Goal: Task Accomplishment & Management: Manage account settings

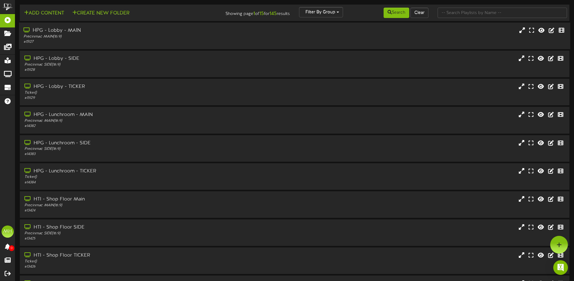
click at [116, 34] on div "Precinmac MAIN ( 16:9 )" at bounding box center [133, 36] width 221 height 5
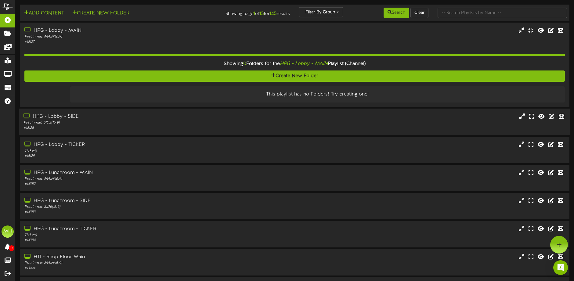
click at [159, 121] on div "Precinmac SIDE ( 16:9 )" at bounding box center [133, 122] width 221 height 5
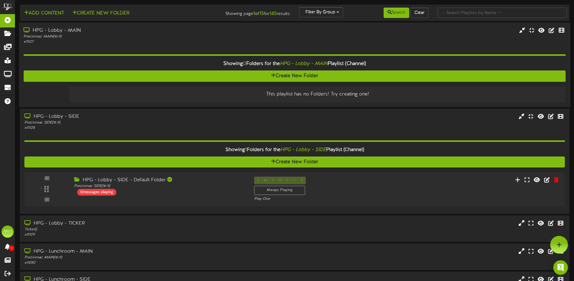
click at [208, 61] on div "Showing 0 Folders for the HPG - Lobby - MAIN Playlist (Channel)" at bounding box center [294, 63] width 551 height 13
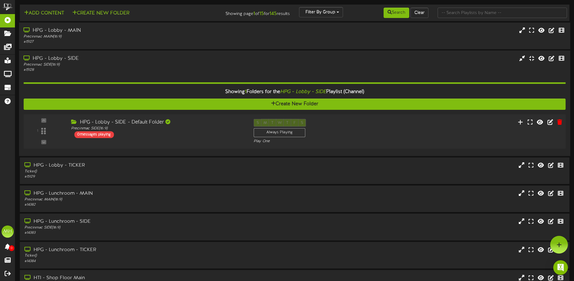
click at [201, 119] on div "HPG - Lobby - SIDE - Default Folder" at bounding box center [157, 122] width 173 height 7
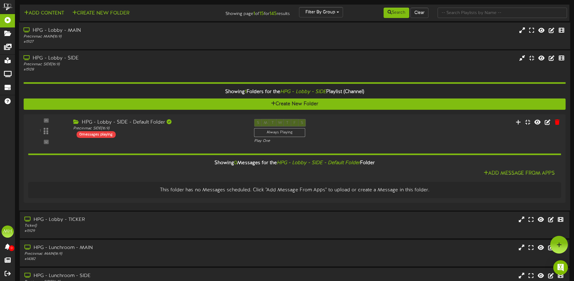
click at [192, 93] on div "Showing 1 Folders for the HPG - Lobby - SIDE Playlist (Channel)" at bounding box center [294, 91] width 551 height 13
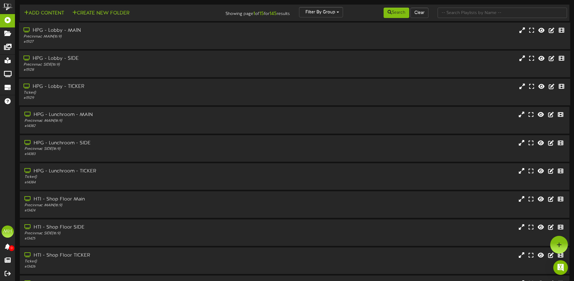
click at [195, 91] on div "Ticker ( )" at bounding box center [133, 92] width 221 height 5
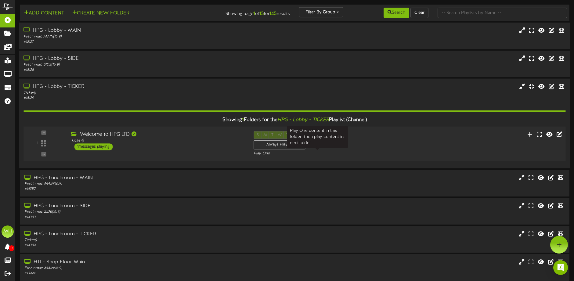
click at [257, 152] on div "Play One" at bounding box center [316, 153] width 127 height 5
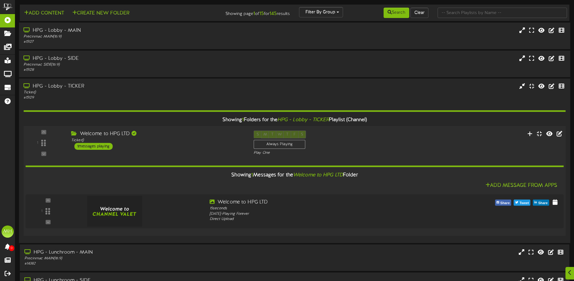
scroll to position [30, 0]
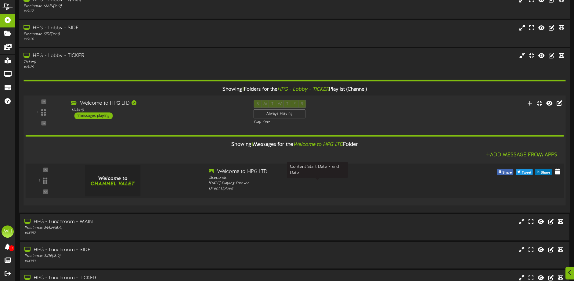
click at [281, 185] on div "[DATE] - Playing Forever" at bounding box center [317, 183] width 217 height 5
click at [191, 156] on div "Add Message From Apps" at bounding box center [295, 156] width 538 height 8
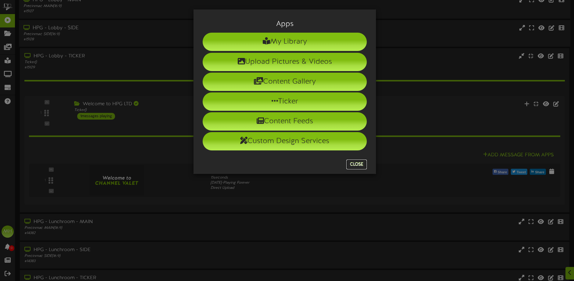
click at [357, 160] on button "Close" at bounding box center [356, 165] width 20 height 10
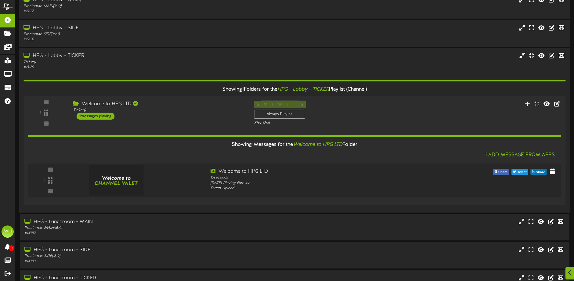
click at [191, 88] on div "Showing 1 Folders for the HPG - Lobby - TICKER Playlist (Channel)" at bounding box center [294, 89] width 551 height 13
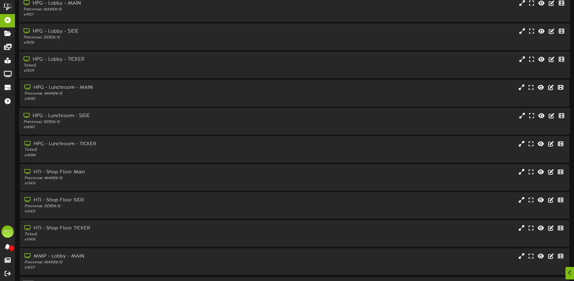
scroll to position [46, 0]
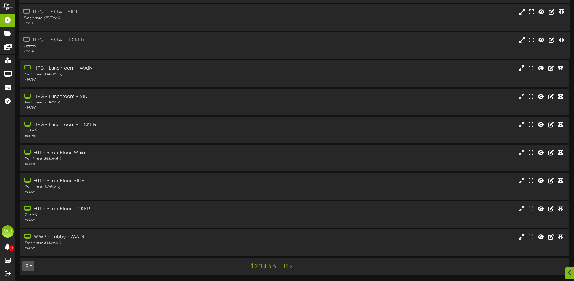
click at [265, 267] on link "4" at bounding box center [264, 266] width 3 height 7
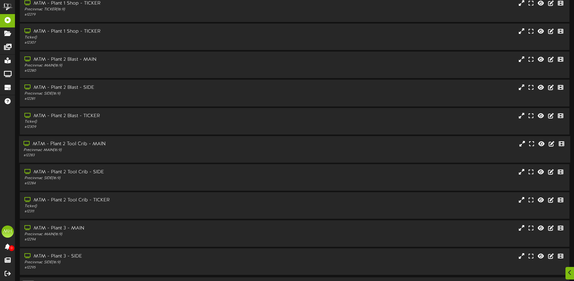
scroll to position [46, 0]
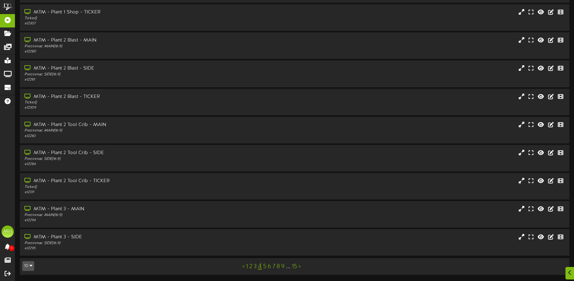
click at [248, 266] on div "< 1 2 3 4 5 6 7 8 9 ... 15 >" at bounding box center [271, 266] width 138 height 12
click at [246, 267] on link "1" at bounding box center [247, 266] width 2 height 7
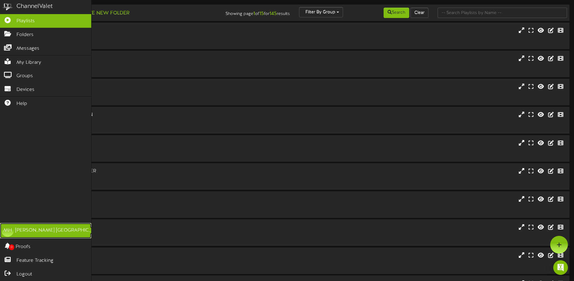
click at [9, 236] on div "MH" at bounding box center [8, 230] width 12 height 12
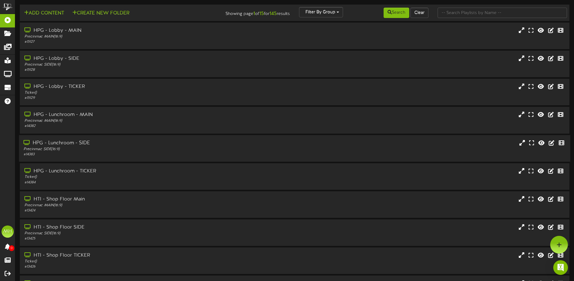
click at [187, 154] on div "# 14383" at bounding box center [133, 154] width 221 height 5
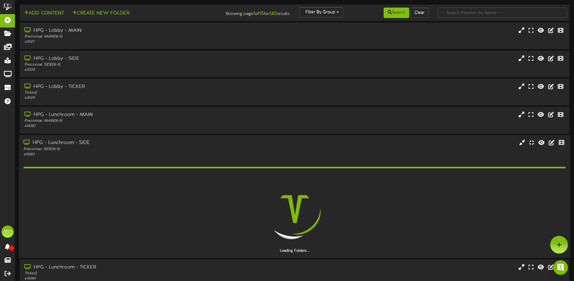
click at [192, 145] on div "HPG - Lunchroom - SIDE" at bounding box center [133, 142] width 221 height 7
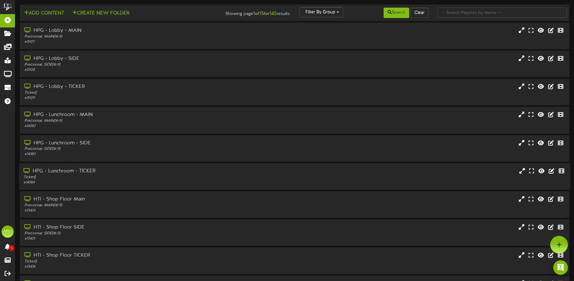
click at [199, 178] on div "Ticker ( )" at bounding box center [133, 176] width 221 height 5
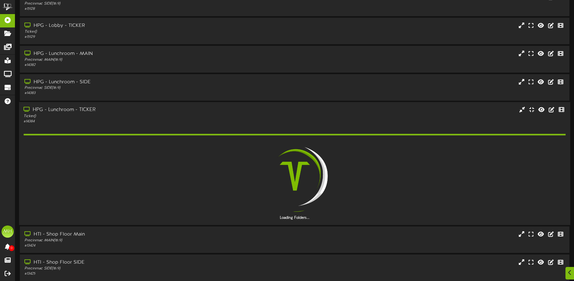
click at [178, 119] on div "# 14384" at bounding box center [133, 121] width 221 height 5
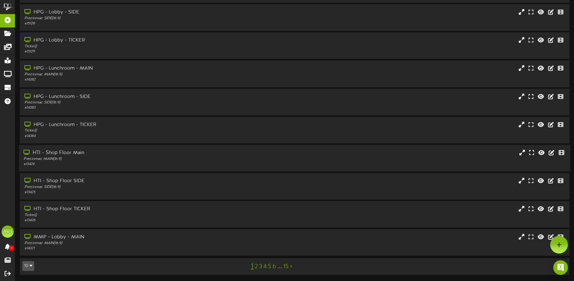
click at [169, 162] on div "# 13424" at bounding box center [133, 164] width 221 height 5
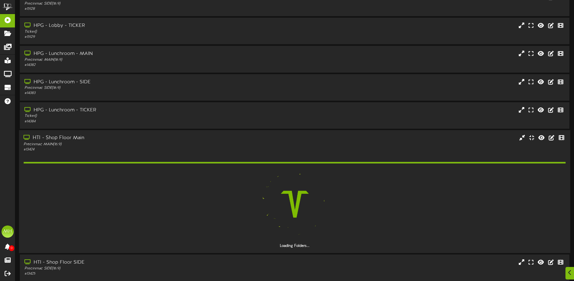
click at [177, 140] on div "HTI - Shop Floor Main" at bounding box center [133, 137] width 221 height 7
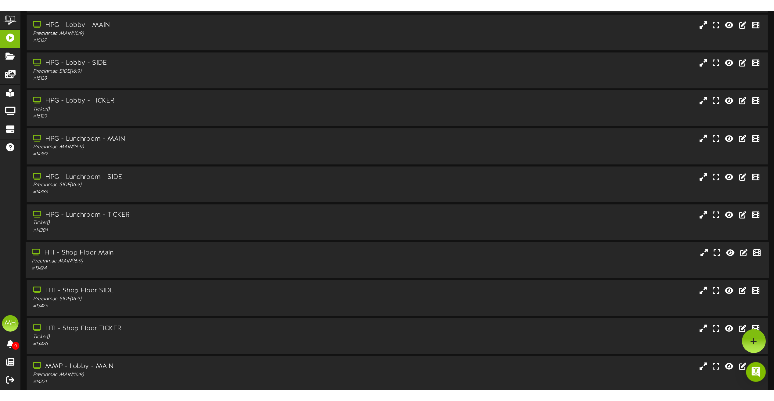
scroll to position [0, 0]
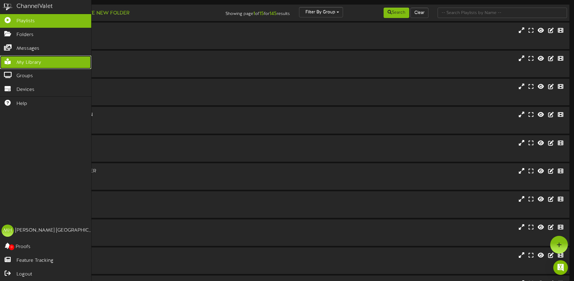
click at [31, 60] on span "My Library" at bounding box center [28, 62] width 25 height 7
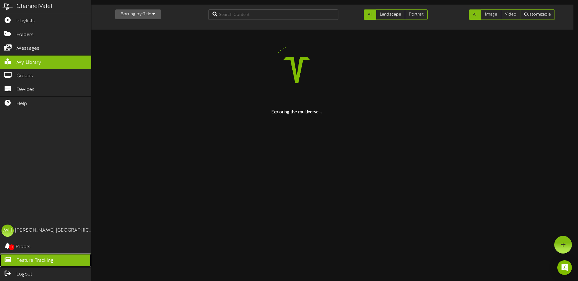
click at [37, 263] on span "Feature Tracking" at bounding box center [34, 260] width 37 height 7
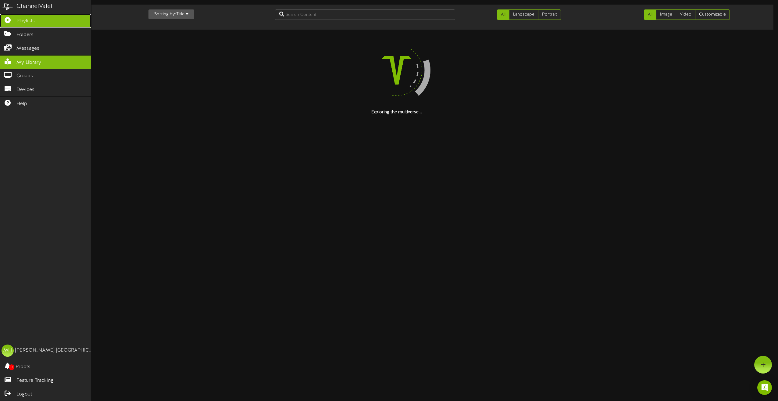
click at [22, 18] on span "Playlists" at bounding box center [25, 21] width 18 height 7
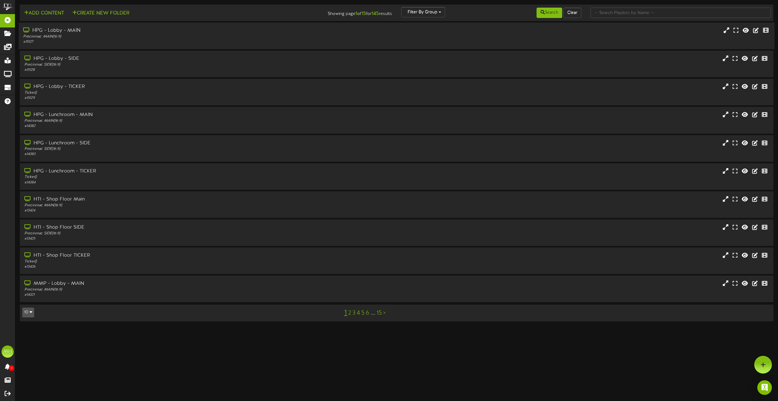
click at [181, 37] on div "Precinmac MAIN ( 16:9 )" at bounding box center [176, 36] width 306 height 5
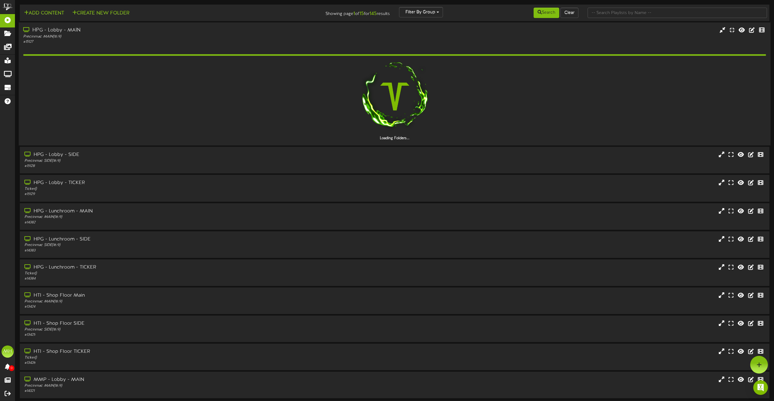
click at [181, 37] on div "Precinmac MAIN ( 16:9 )" at bounding box center [175, 36] width 304 height 5
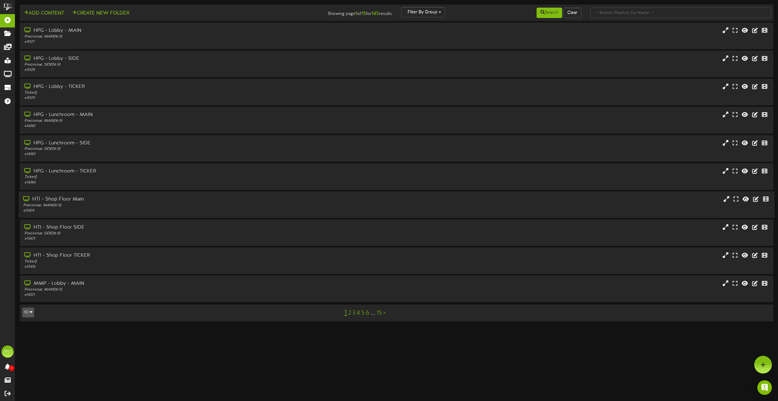
click at [171, 203] on div "Precinmac MAIN ( 16:9 )" at bounding box center [176, 205] width 306 height 5
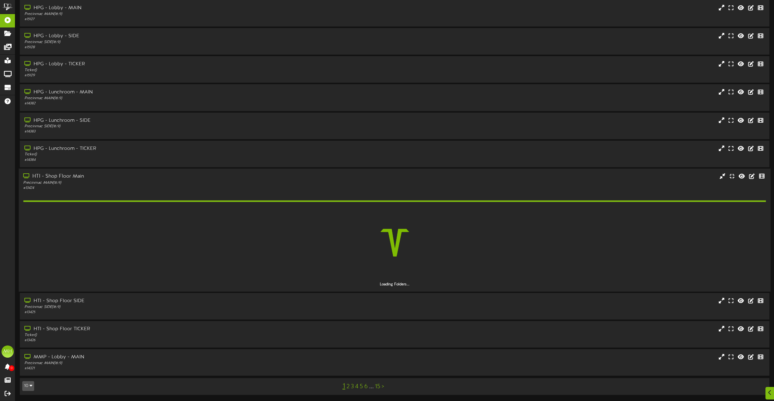
scroll to position [5, 0]
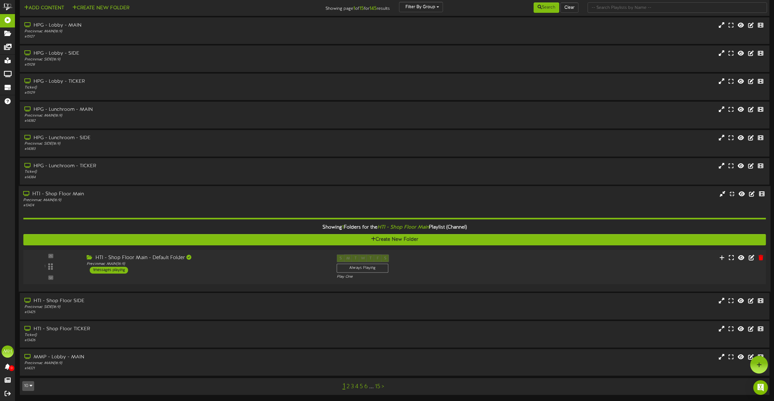
click at [295, 272] on div "HTI - Shop Floor Main - Default Folder Precinmac MAIN ( 16:9 ) 1 messages playi…" at bounding box center [207, 263] width 250 height 19
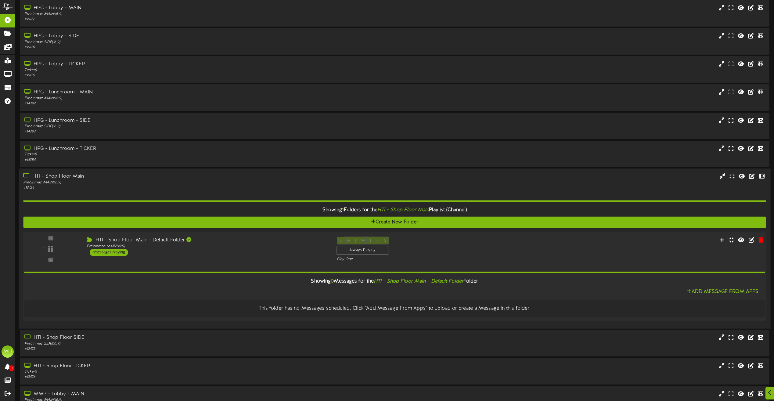
scroll to position [53, 0]
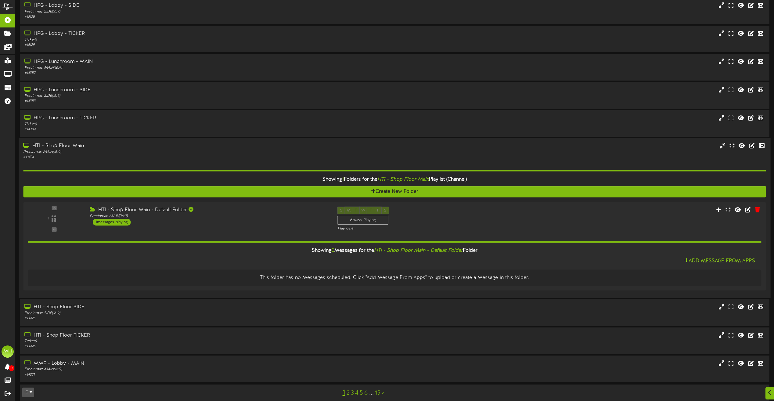
click at [273, 177] on div "Showing 1 Folders for the HTI - Shop Floor Main Playlist (Channel)" at bounding box center [394, 179] width 751 height 13
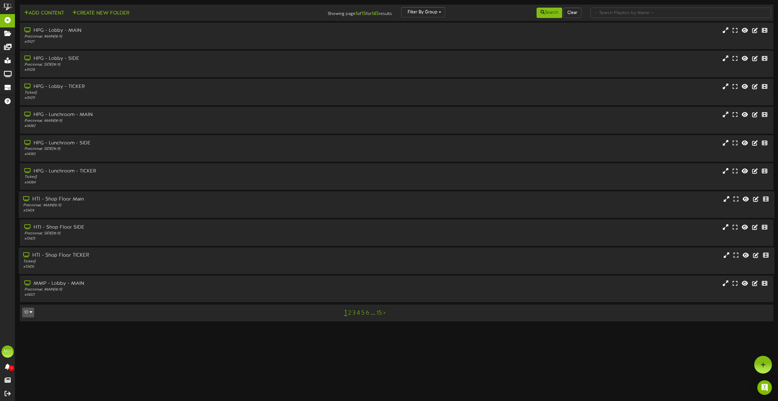
click at [284, 261] on div "Ticker ( )" at bounding box center [176, 261] width 306 height 5
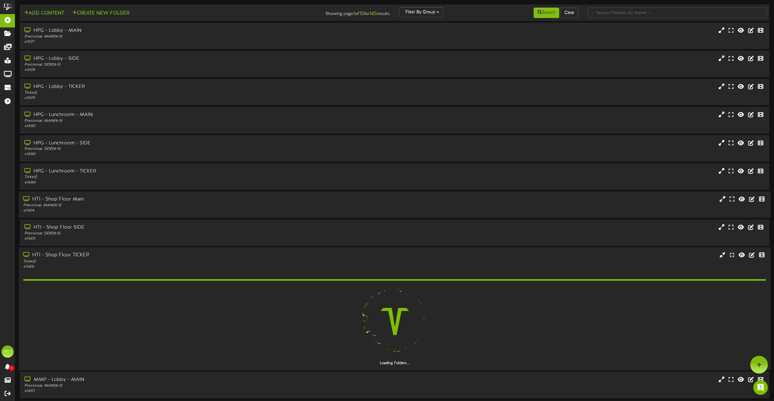
click at [159, 255] on div "HTI - Shop Floor TICKER" at bounding box center [175, 255] width 304 height 7
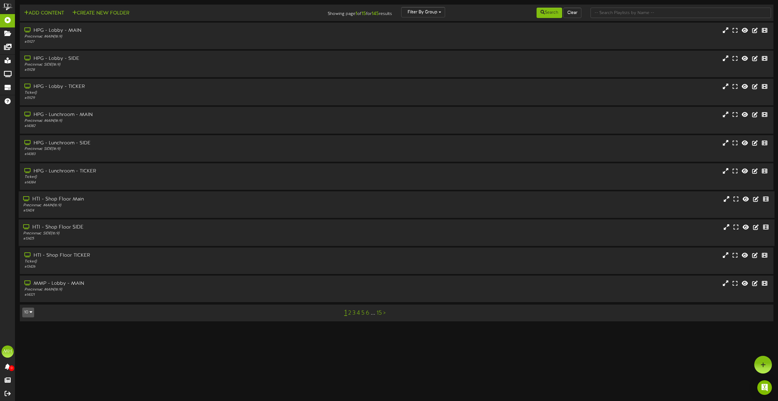
click at [231, 232] on div "Precinmac SIDE ( 16:9 )" at bounding box center [176, 233] width 306 height 5
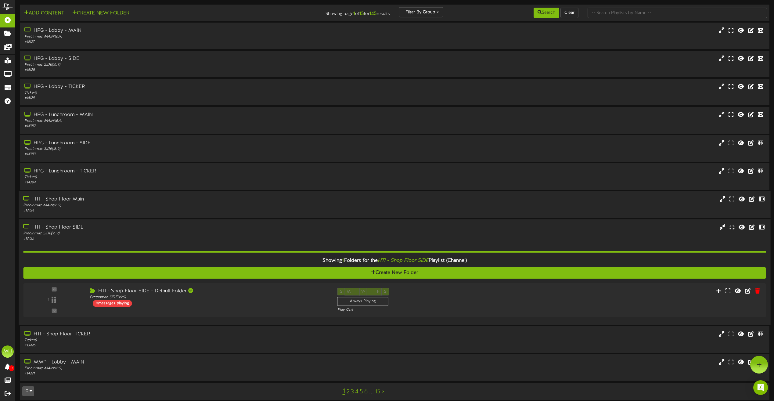
click at [231, 232] on div "Precinmac SIDE ( 16:9 )" at bounding box center [175, 233] width 304 height 5
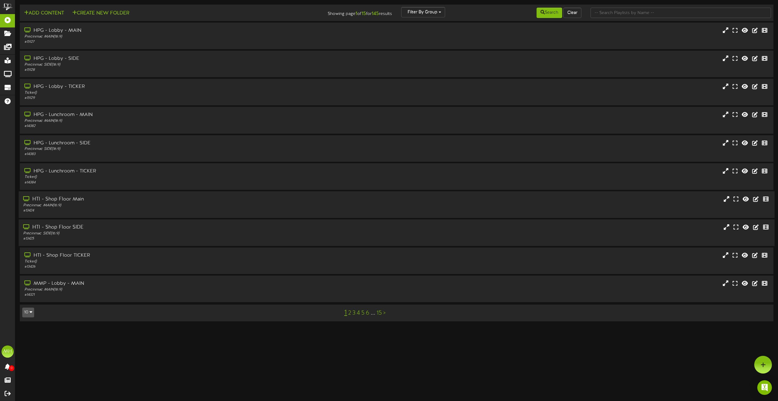
click at [235, 234] on div "Precinmac SIDE ( 16:9 )" at bounding box center [176, 233] width 306 height 5
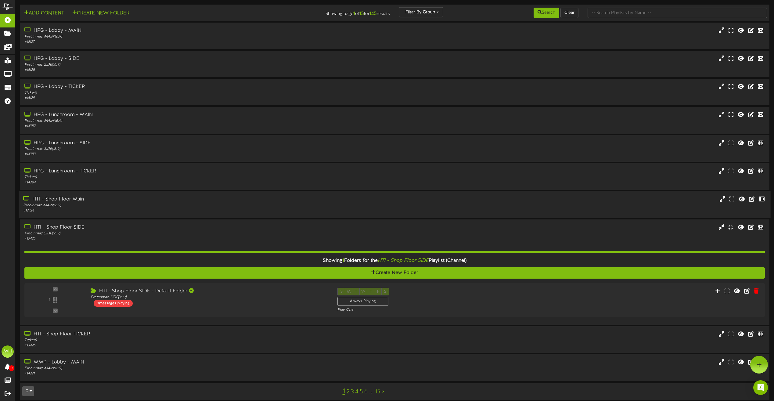
click at [244, 192] on div "HTI - Shop Floor Main Precinmac MAIN ( 16:9 ) # 13424" at bounding box center [394, 204] width 751 height 27
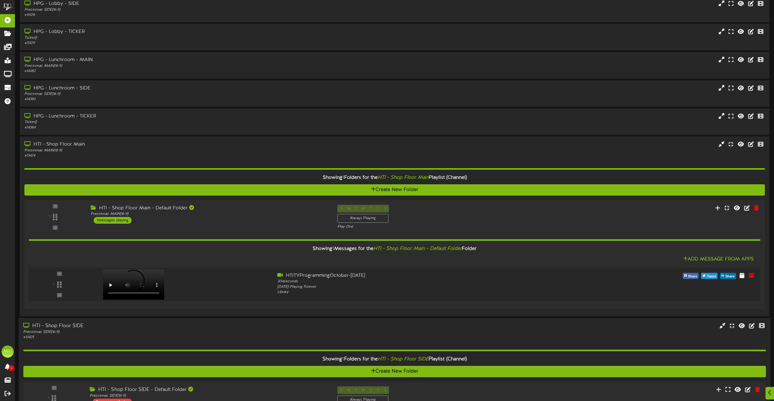
scroll to position [61, 0]
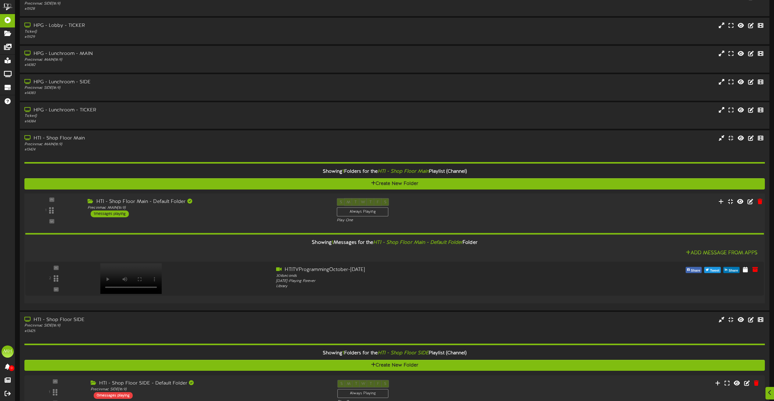
click at [224, 243] on div "Showing 1 Messages for the HTI - Shop Floor Main - Default Folder Folder" at bounding box center [395, 242] width 748 height 13
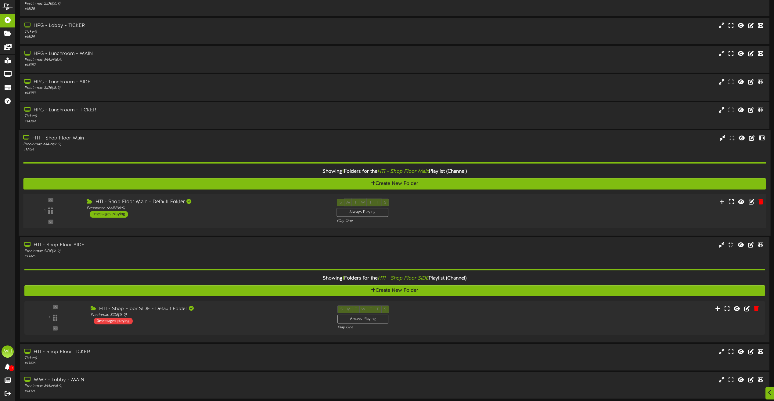
click at [246, 231] on div "HTI - Shop Floor Main Precinmac MAIN ( 16:9 ) # 13424" at bounding box center [394, 183] width 751 height 106
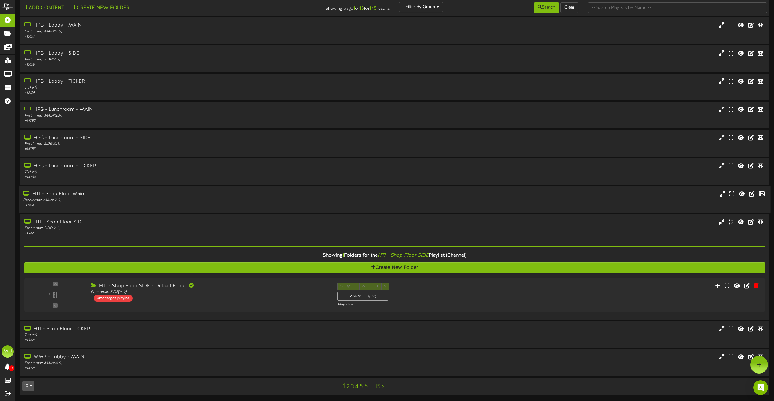
click at [246, 203] on div "# 13424" at bounding box center [175, 205] width 304 height 5
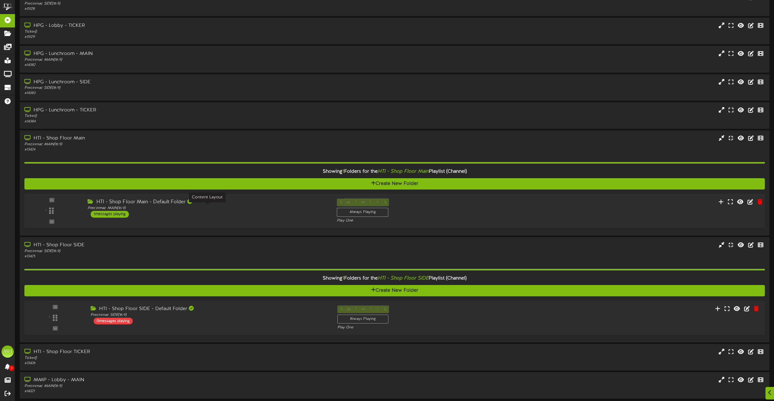
click at [296, 208] on div "Precinmac MAIN ( 16:9 )" at bounding box center [208, 207] width 240 height 5
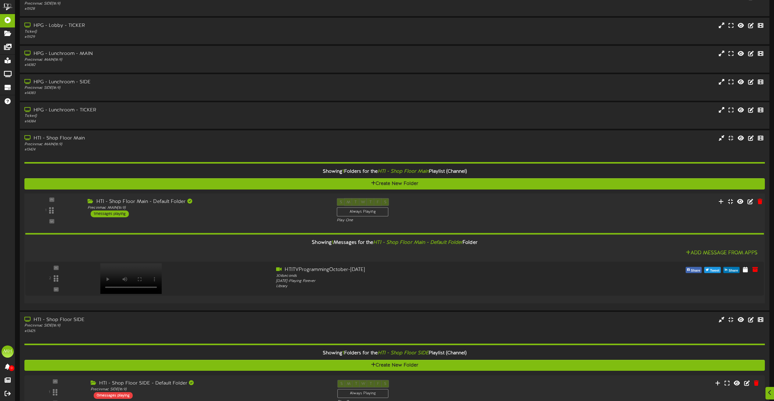
click at [286, 215] on div "HTI - Shop Floor Main - Default Folder Precinmac MAIN ( 16:9 ) 1 messages playi…" at bounding box center [207, 207] width 249 height 19
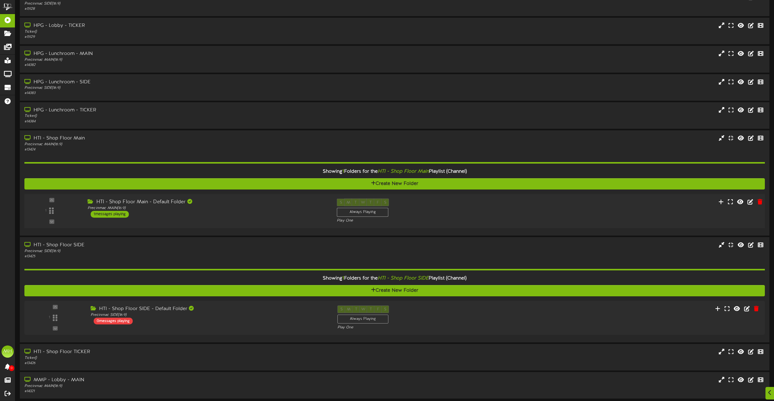
click at [293, 208] on div "Precinmac MAIN ( 16:9 )" at bounding box center [208, 207] width 240 height 5
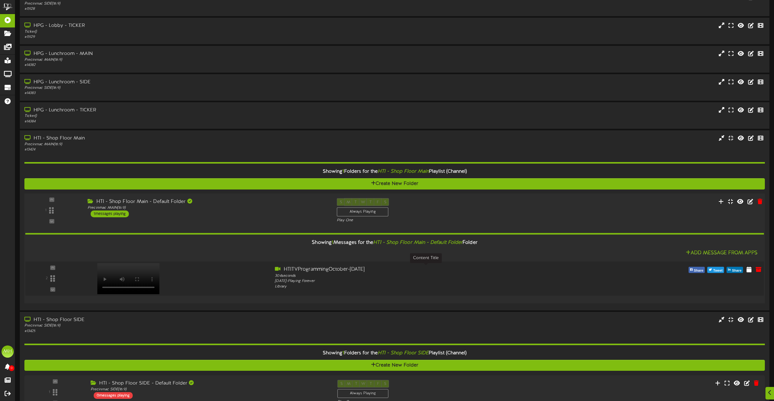
click at [349, 271] on div "HTITVProgrammingOctober-[DATE]" at bounding box center [425, 269] width 301 height 7
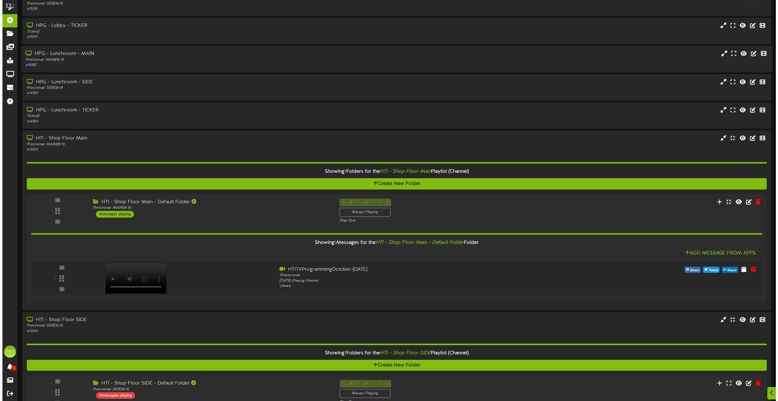
scroll to position [0, 0]
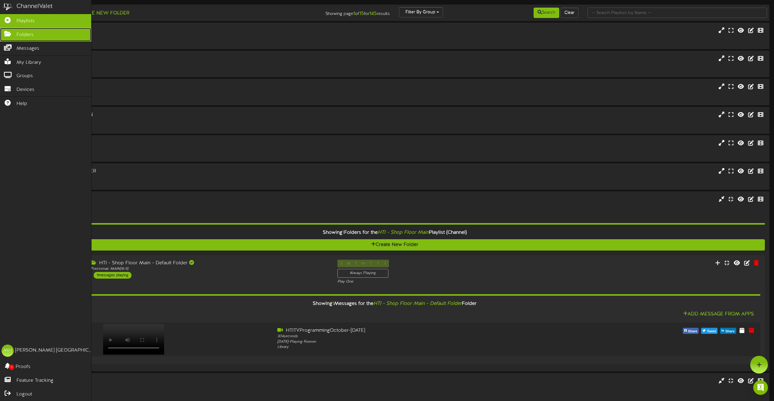
click at [30, 35] on span "Folders" at bounding box center [24, 34] width 17 height 7
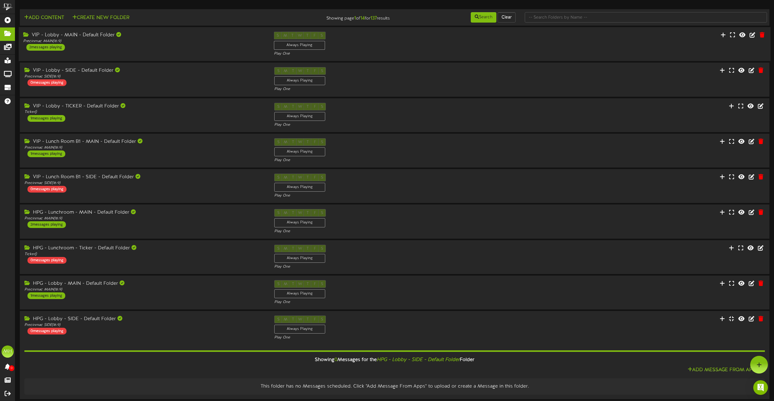
click at [217, 45] on div "VIP - Lobby - MAIN - Default Folder Precinmac MAIN ( 16:9 ) 2 messages playing" at bounding box center [144, 41] width 250 height 19
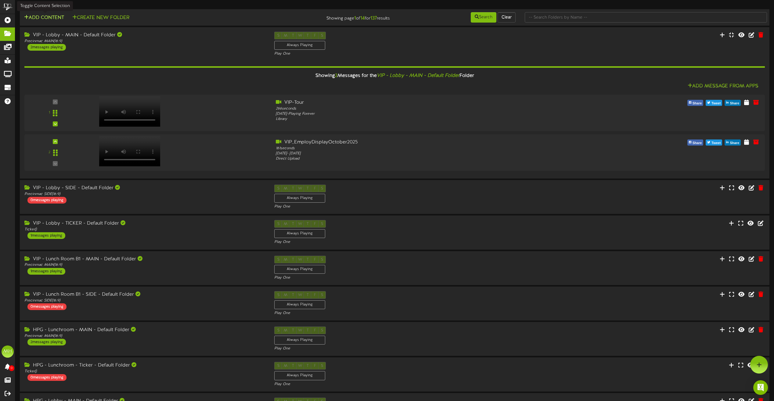
click at [43, 16] on button "Add Content" at bounding box center [44, 18] width 44 height 8
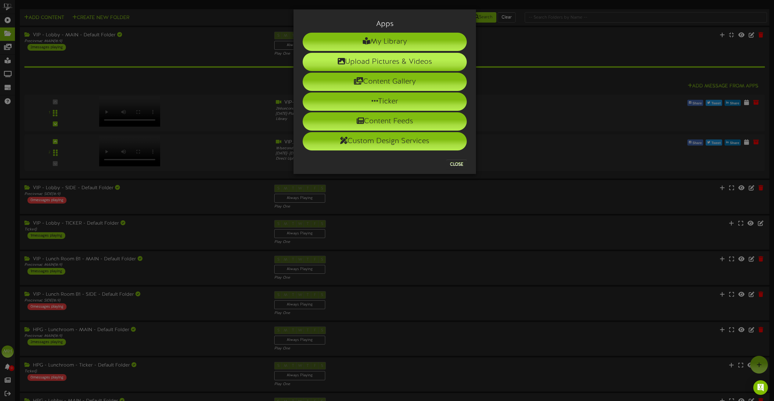
click at [399, 62] on li "Upload Pictures & Videos" at bounding box center [385, 62] width 164 height 18
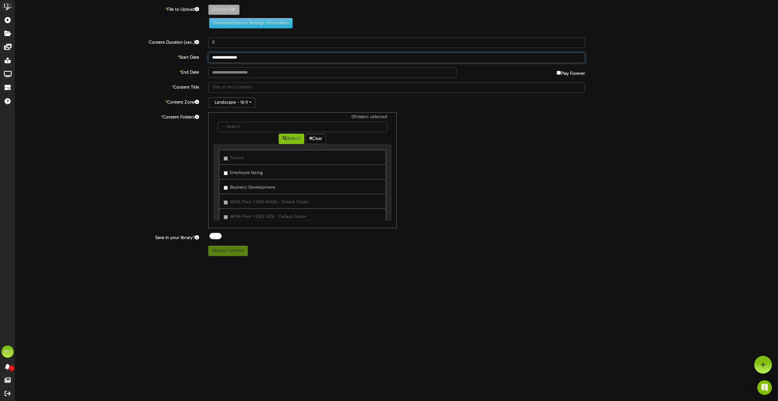
click at [258, 58] on input "**********" at bounding box center [396, 57] width 377 height 10
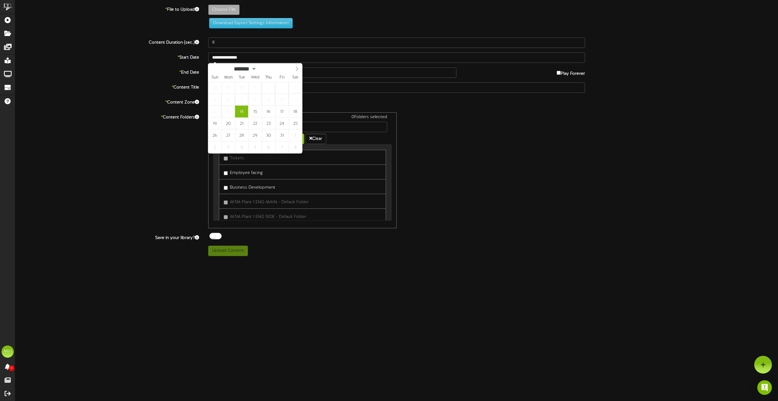
click at [159, 77] on div "* End Date Play Forever" at bounding box center [397, 72] width 772 height 10
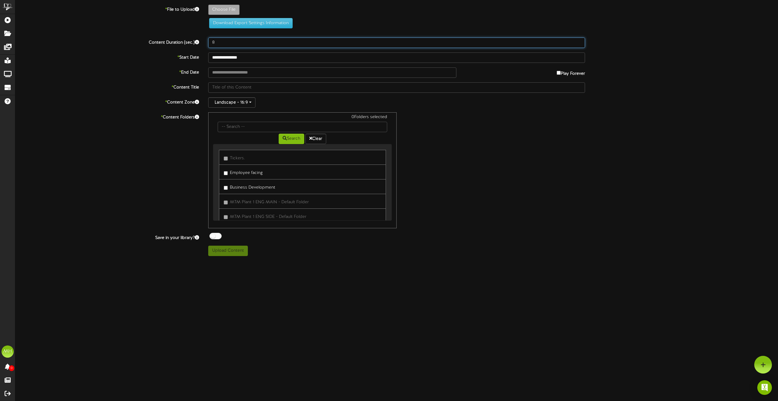
click at [225, 41] on input "8" at bounding box center [396, 43] width 377 height 10
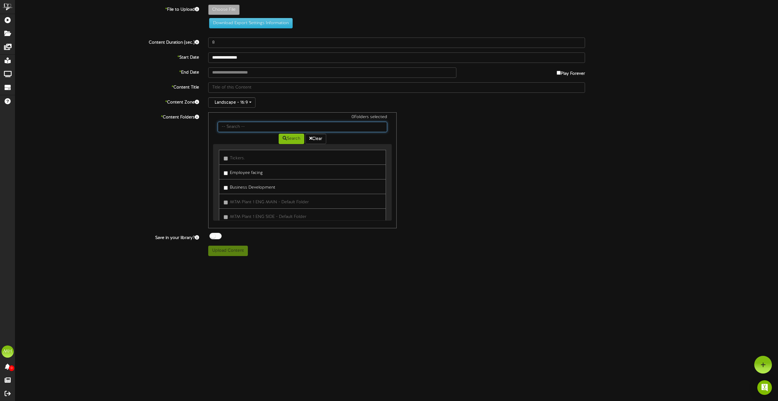
click at [240, 124] on input "text" at bounding box center [303, 127] width 170 height 10
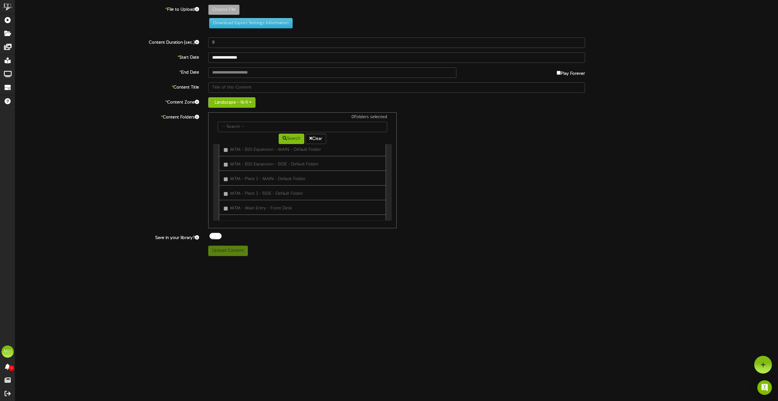
click at [234, 106] on button "Landscape - 16:9" at bounding box center [231, 102] width 47 height 10
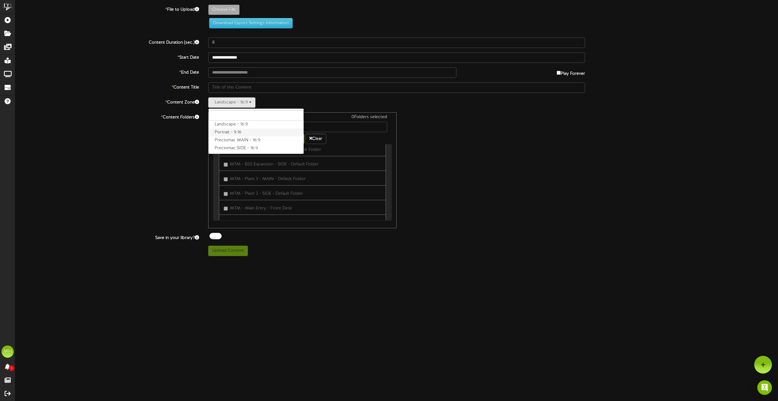
scroll to position [8, 0]
click at [236, 133] on label "Precinmac MAIN - 16:9" at bounding box center [256, 132] width 95 height 8
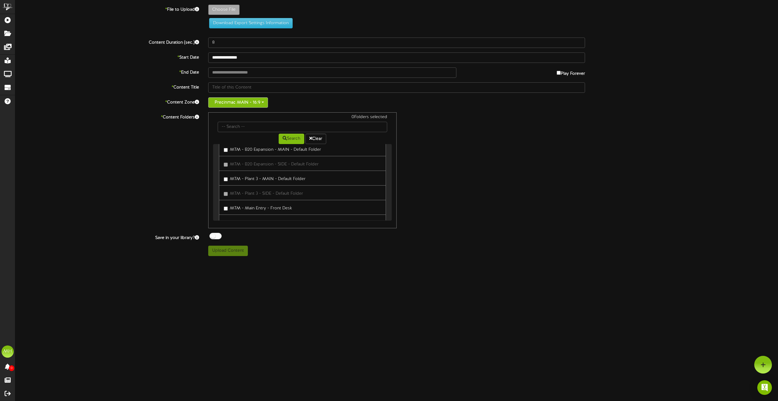
click at [224, 101] on button "Precinmac MAIN - 16:9" at bounding box center [238, 102] width 60 height 10
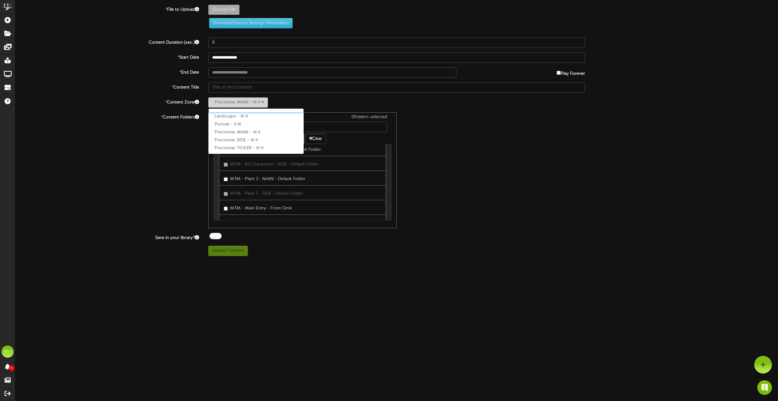
scroll to position [0, 0]
click at [237, 148] on label "Precinmac SIDE - 16:9" at bounding box center [256, 148] width 95 height 8
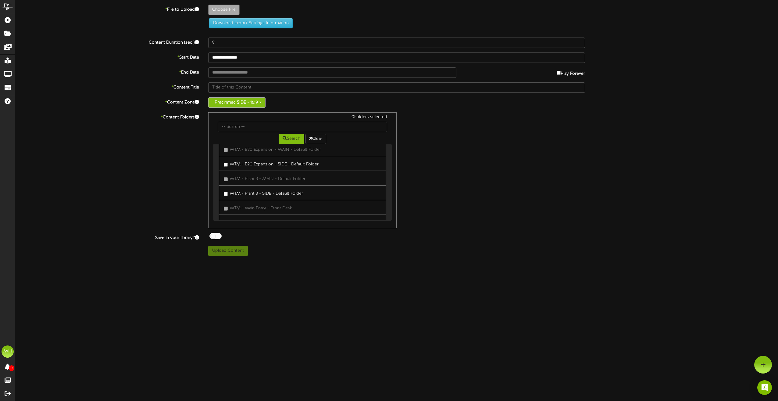
click at [230, 105] on button "Precinmac SIDE - 16:9" at bounding box center [236, 102] width 57 height 10
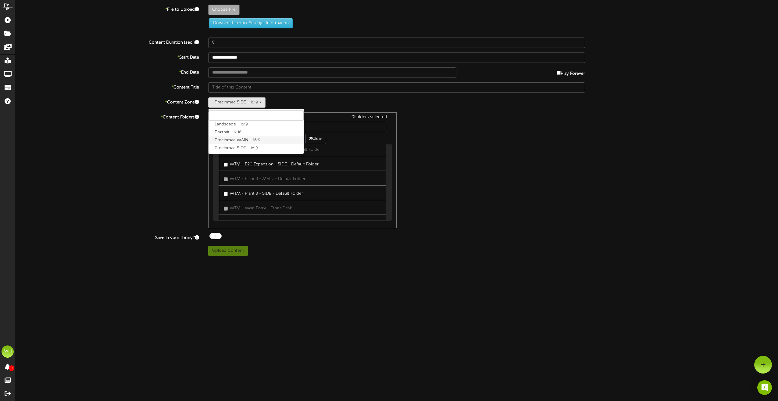
click at [236, 140] on label "Precinmac MAIN - 16:9" at bounding box center [256, 140] width 95 height 8
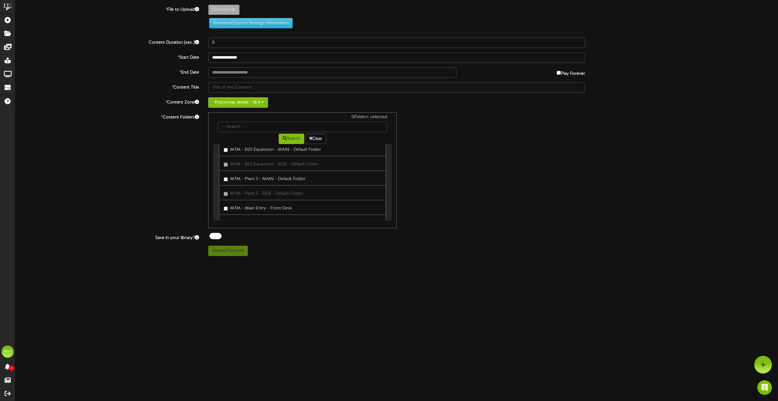
click at [236, 103] on button "Precinmac MAIN - 16:9" at bounding box center [238, 102] width 60 height 10
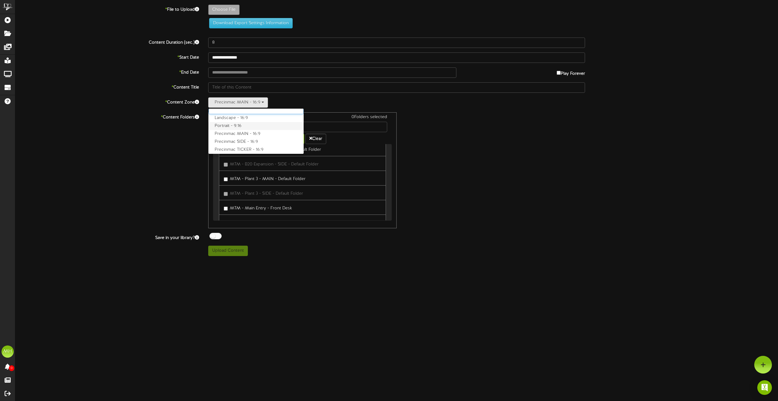
scroll to position [8, 0]
click at [241, 147] on label "Precinmac TICKER - 16:9" at bounding box center [256, 148] width 95 height 8
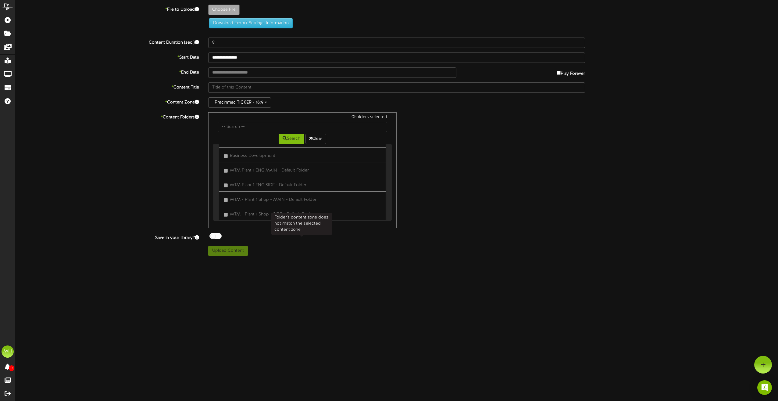
scroll to position [0, 0]
click at [225, 102] on button "Precinmac TICKER - 16:9" at bounding box center [239, 102] width 63 height 10
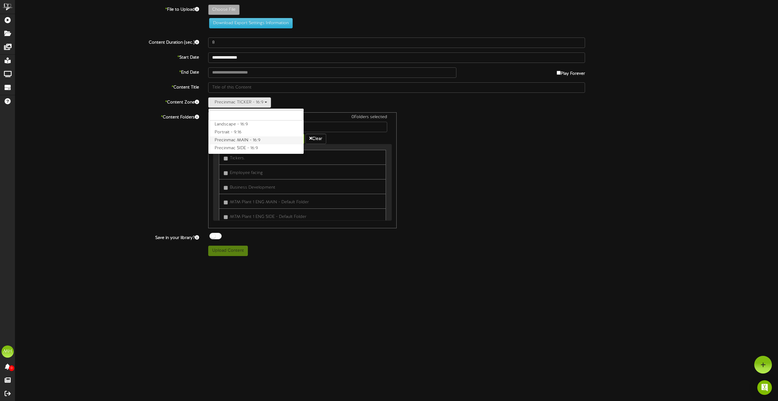
click at [236, 138] on label "Precinmac MAIN - 16:9" at bounding box center [256, 140] width 95 height 8
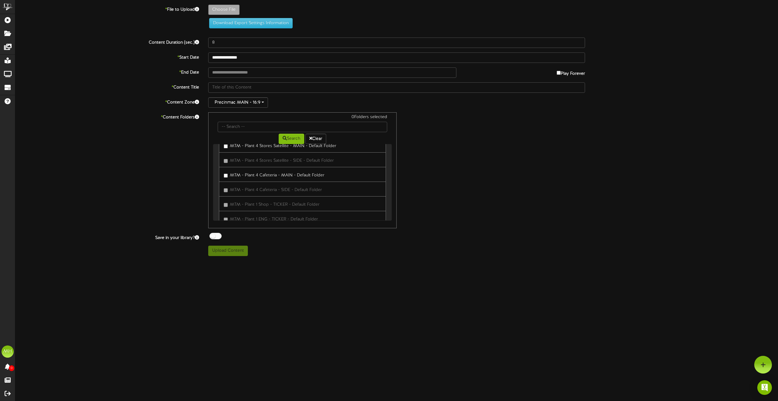
scroll to position [335, 0]
click at [255, 102] on button "Precinmac MAIN - 16:9" at bounding box center [238, 102] width 60 height 10
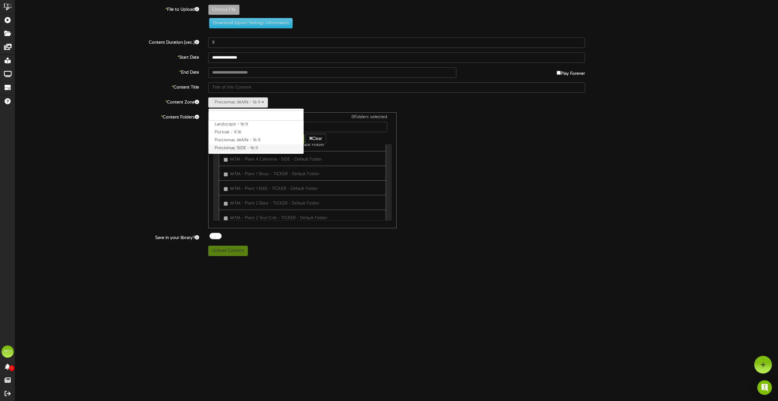
click at [247, 149] on label "Precinmac SIDE - 16:9" at bounding box center [256, 148] width 95 height 8
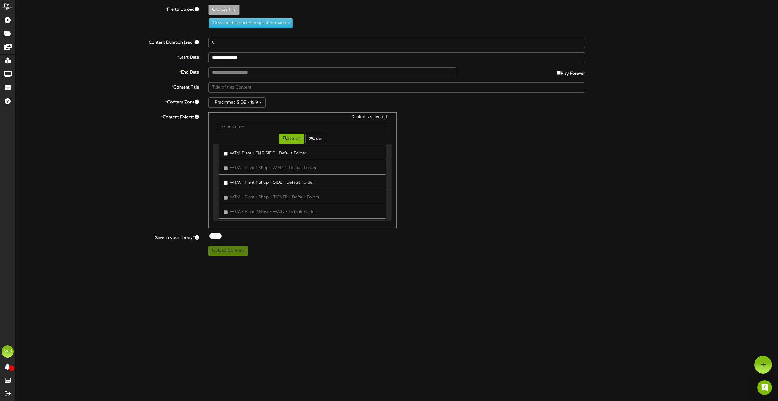
scroll to position [0, 0]
click at [230, 102] on button "Precinmac SIDE - 16:9" at bounding box center [236, 102] width 57 height 10
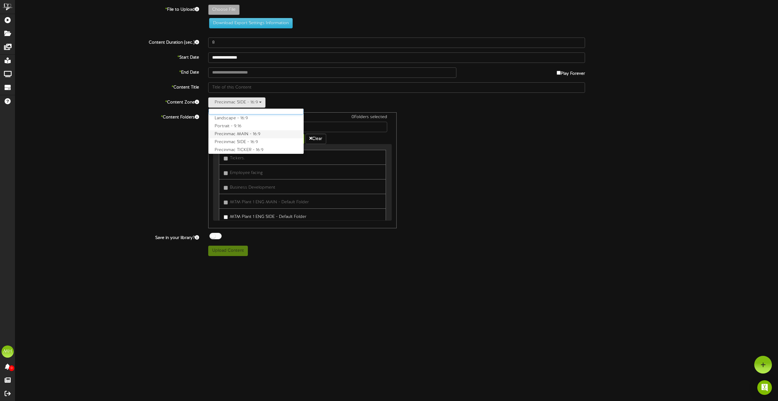
scroll to position [8, 0]
click at [180, 136] on div "* Content Folders 0 Folders selected Search Clear Tickers." at bounding box center [397, 170] width 772 height 116
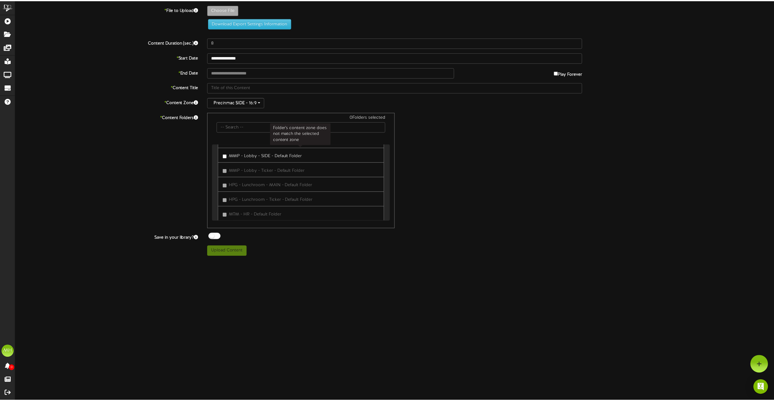
scroll to position [1947, 0]
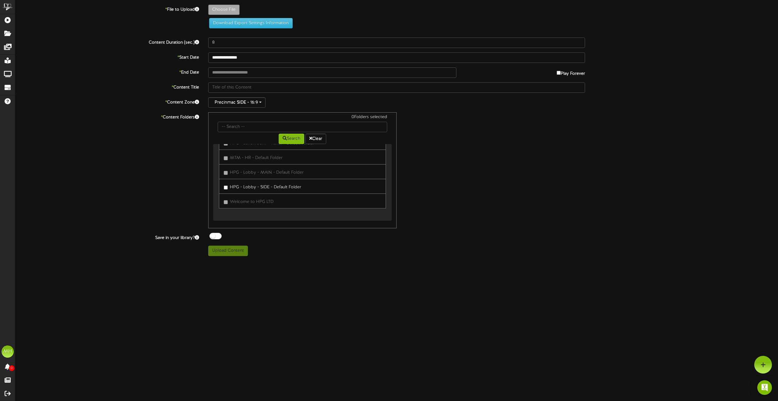
click at [153, 169] on div "* Content Folders 0 Folders selected Search Clear Tickers." at bounding box center [397, 170] width 772 height 116
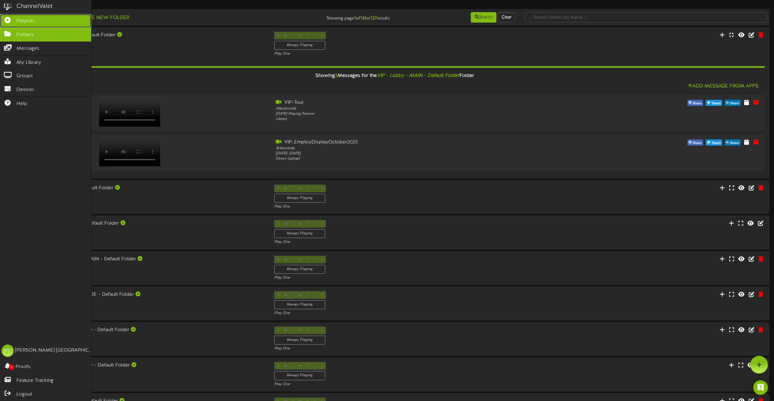
click at [22, 22] on span "Playlists" at bounding box center [25, 21] width 18 height 7
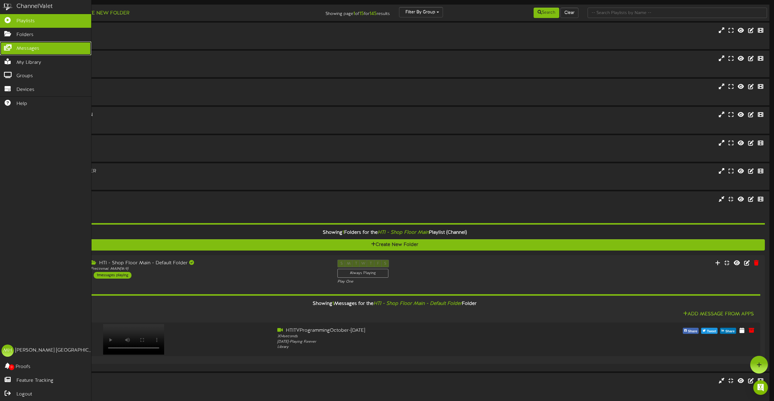
click at [15, 50] on link "Messages" at bounding box center [45, 48] width 91 height 14
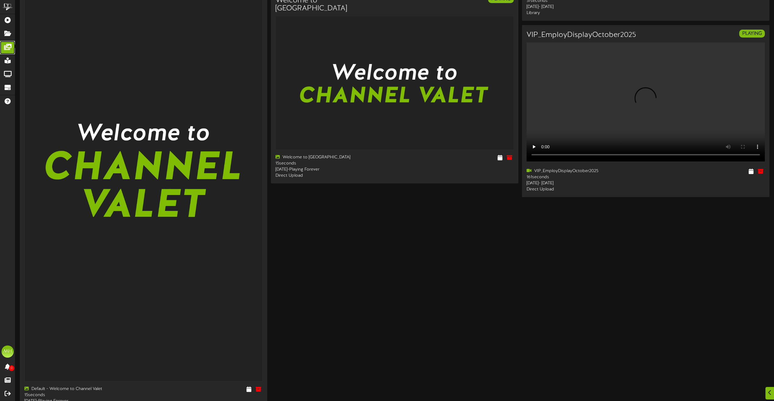
scroll to position [1486, 0]
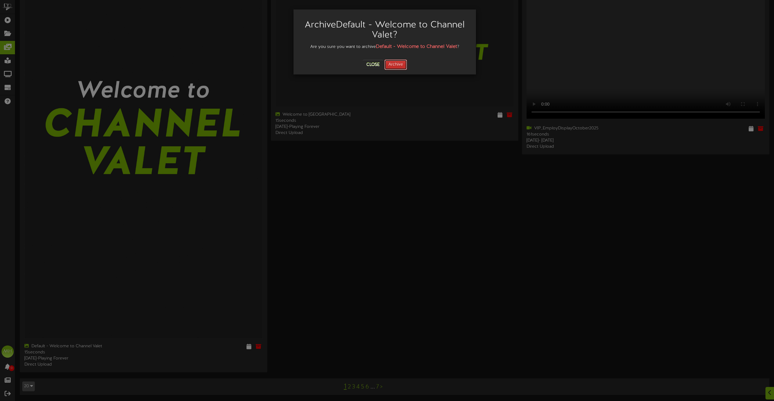
click at [396, 65] on button "Archive" at bounding box center [395, 64] width 23 height 10
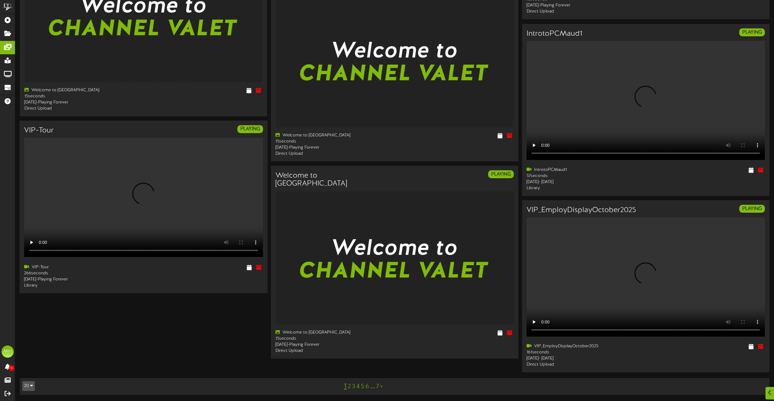
scroll to position [1277, 0]
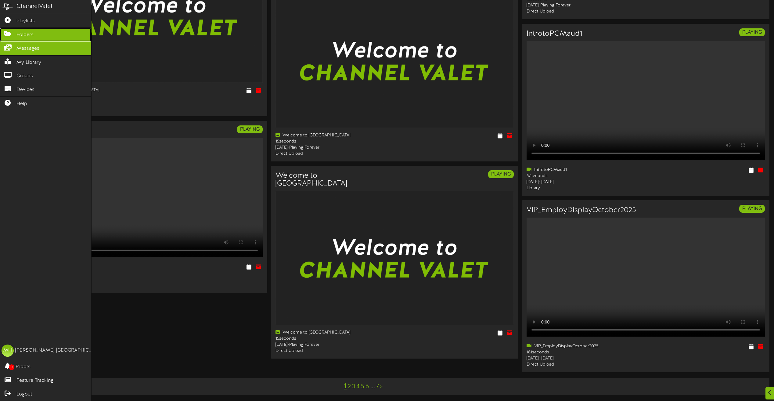
click at [30, 35] on span "Folders" at bounding box center [24, 34] width 17 height 7
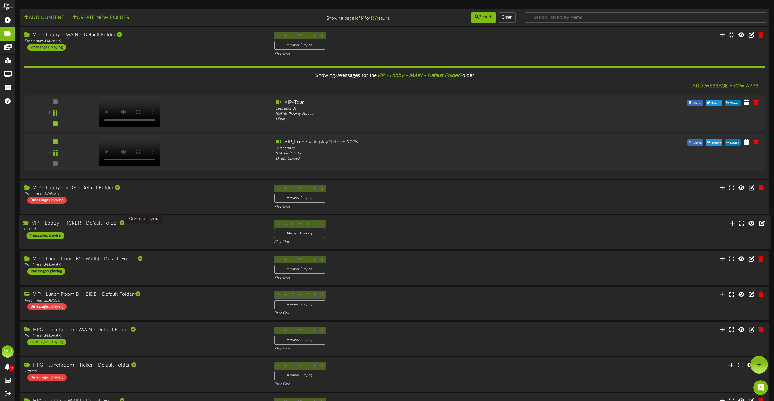
click at [166, 230] on div "Ticker ( )" at bounding box center [143, 229] width 241 height 5
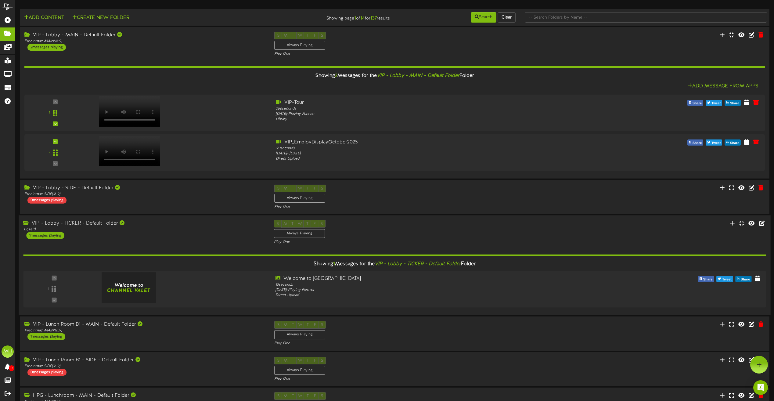
click at [207, 260] on div "Showing 1 Messages for the VIP - Lobby - TICKER - Default Folder Folder" at bounding box center [394, 263] width 751 height 13
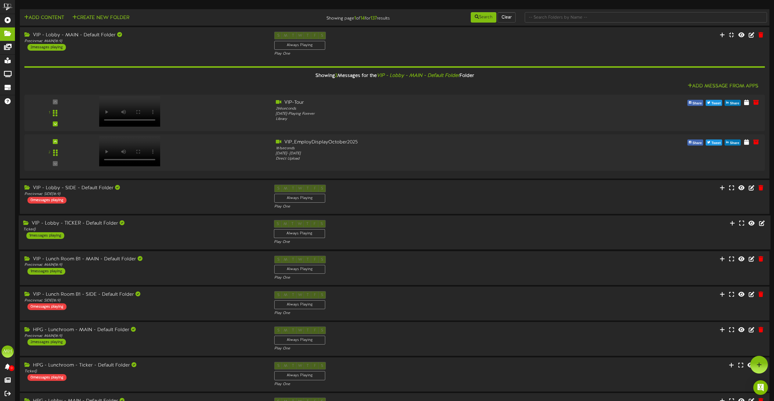
click at [205, 230] on div "Ticker ( )" at bounding box center [143, 229] width 241 height 5
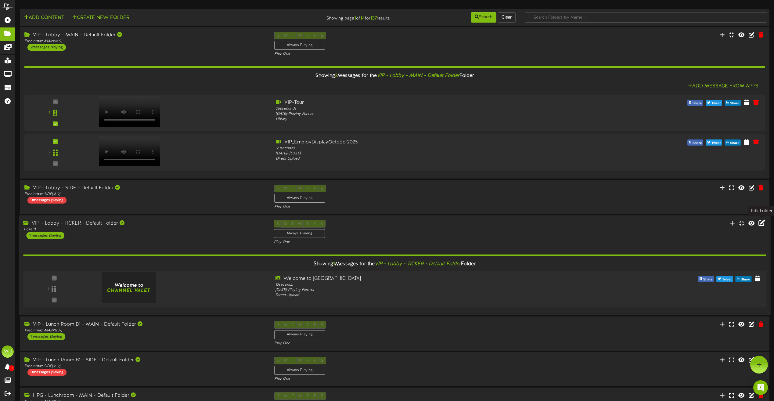
click at [578, 224] on icon at bounding box center [761, 222] width 7 height 7
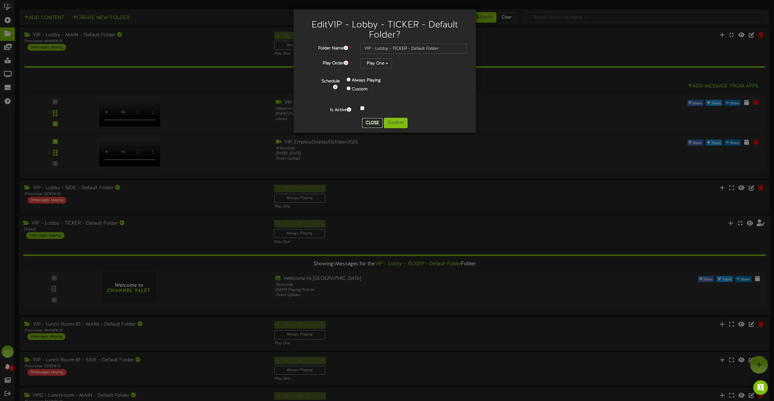
click at [373, 122] on button "Close" at bounding box center [372, 123] width 20 height 10
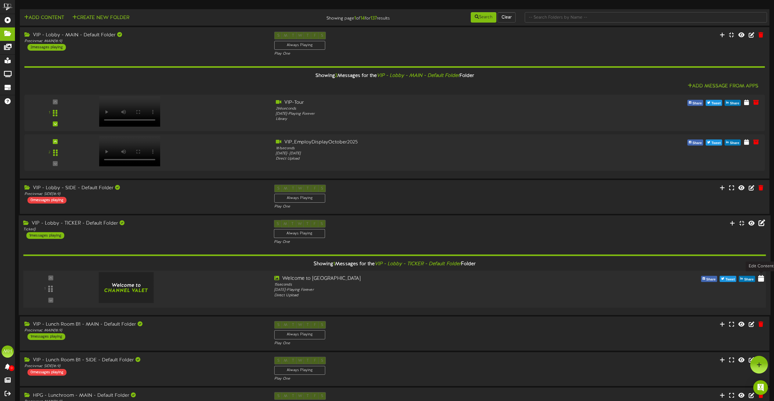
click at [578, 280] on icon at bounding box center [761, 278] width 6 height 7
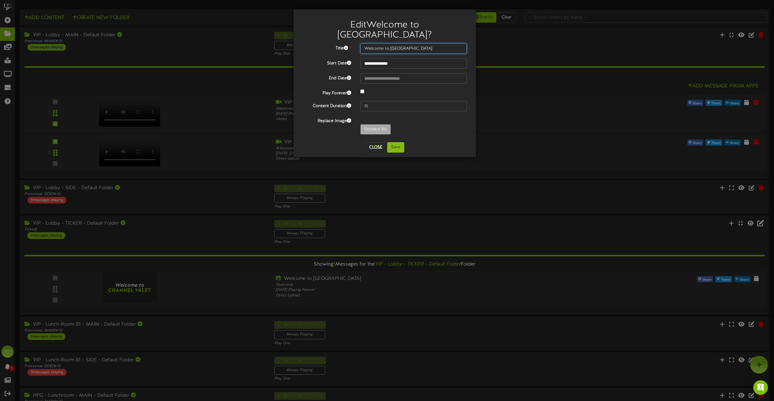
click at [391, 43] on input "Welcome to [GEOGRAPHIC_DATA]" at bounding box center [413, 48] width 106 height 10
click at [427, 43] on input "Welcome to [GEOGRAPHIC_DATA]" at bounding box center [413, 48] width 106 height 10
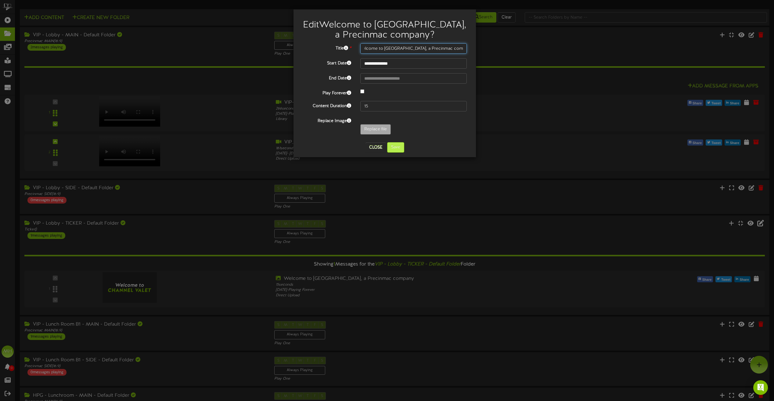
type input "Welcome to [GEOGRAPHIC_DATA], a Precinmac company"
click at [393, 146] on button "Save" at bounding box center [395, 147] width 17 height 10
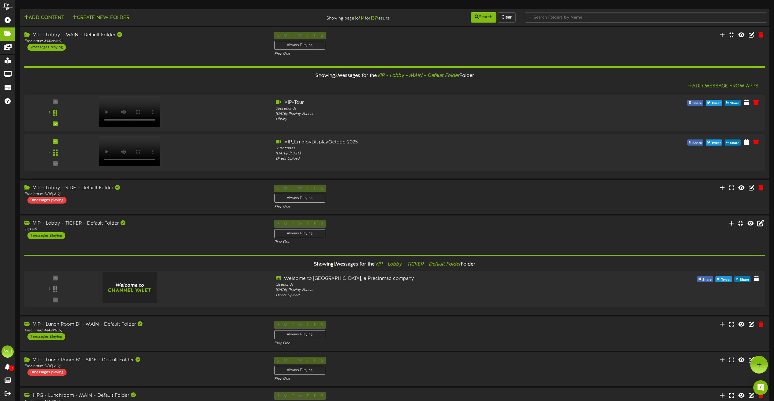
click at [229, 241] on div "VIP - Lobby - TICKER - Default Folder Ticker ( ) 1 messages playing S M T W T F…" at bounding box center [394, 232] width 749 height 25
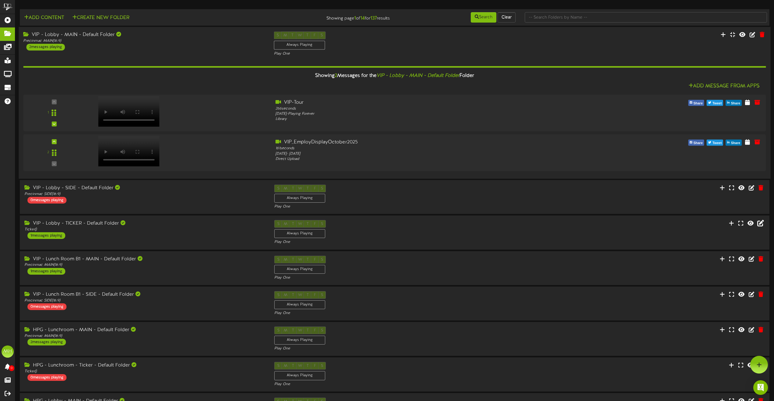
click at [235, 81] on div "Showing 2 Messages for the VIP - Lobby - MAIN - Default Folder Folder" at bounding box center [394, 75] width 751 height 13
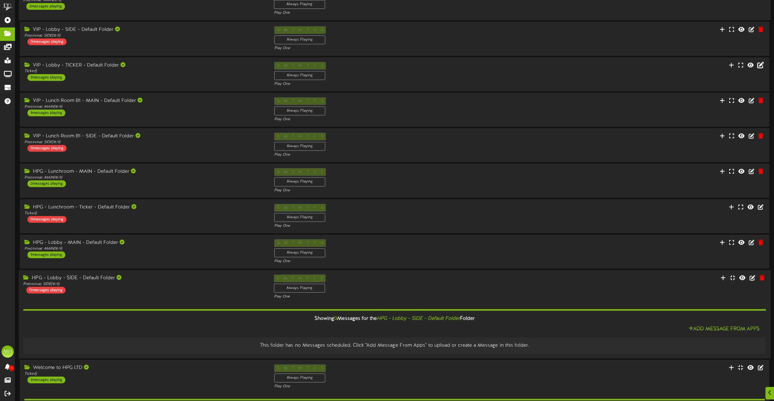
scroll to position [122, 0]
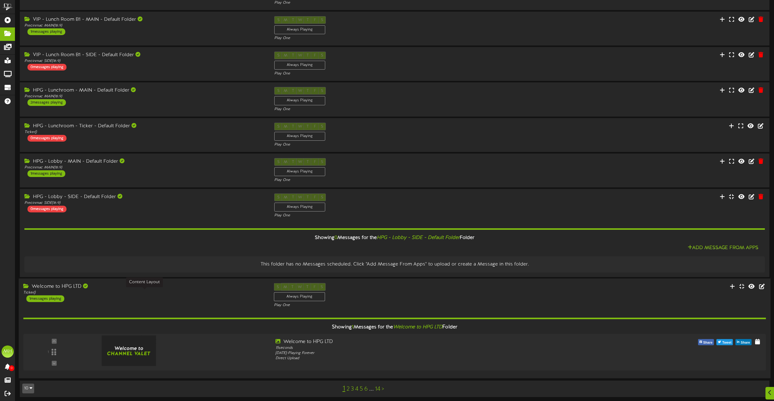
click at [207, 281] on div "Ticker ( )" at bounding box center [143, 292] width 241 height 5
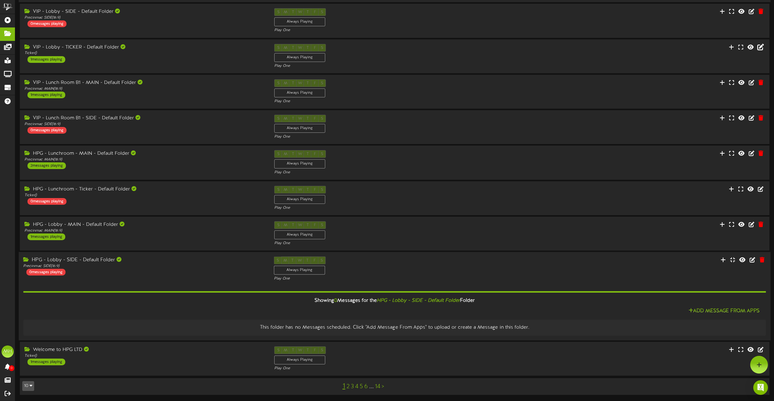
click at [202, 281] on div "Showing 0 Messages for the HPG - Lobby - SIDE - Default Folder Folder" at bounding box center [394, 300] width 751 height 13
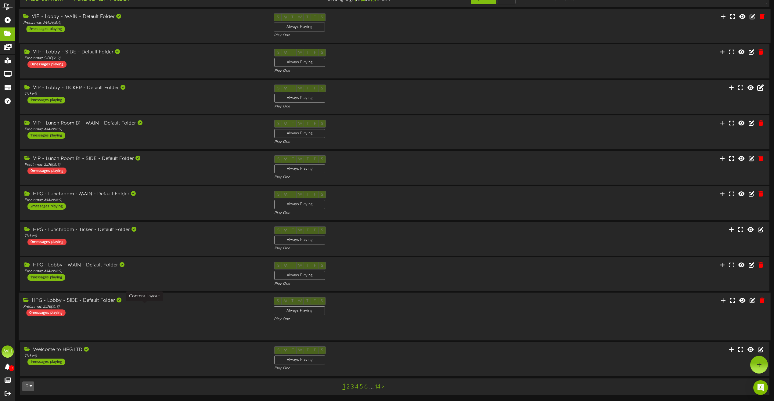
scroll to position [13, 0]
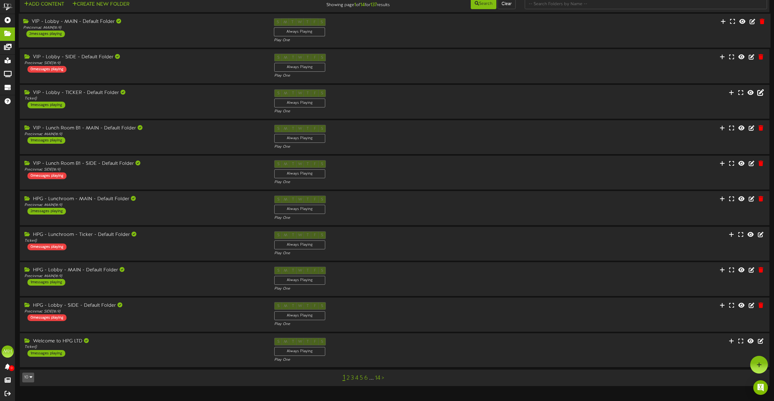
click at [356, 281] on link "4" at bounding box center [356, 378] width 3 height 7
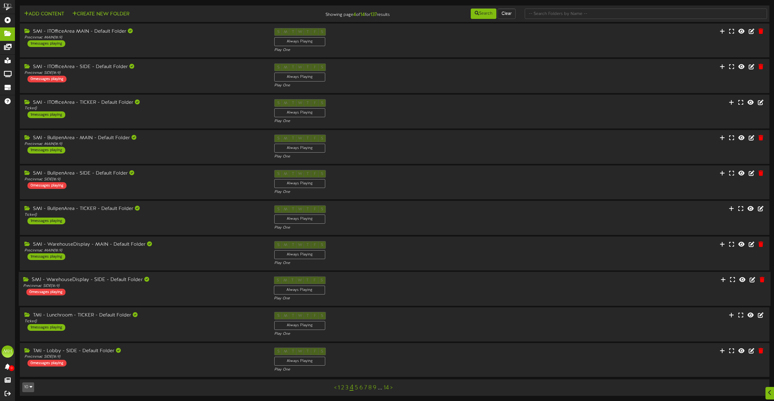
scroll to position [5, 0]
click at [355, 281] on link "5" at bounding box center [356, 386] width 3 height 7
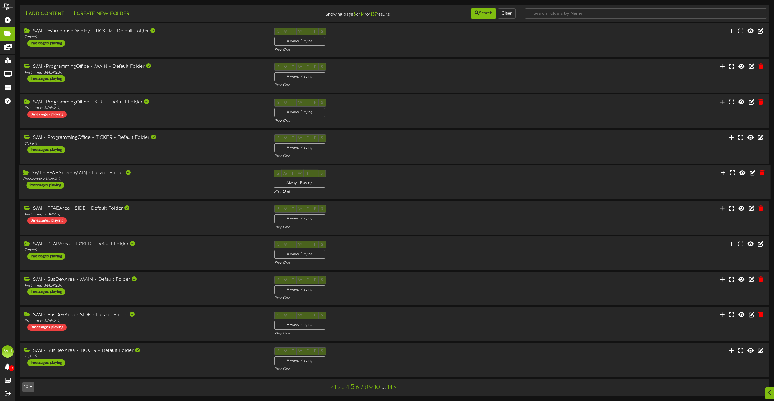
scroll to position [5, 0]
click at [358, 281] on link "6" at bounding box center [358, 386] width 4 height 7
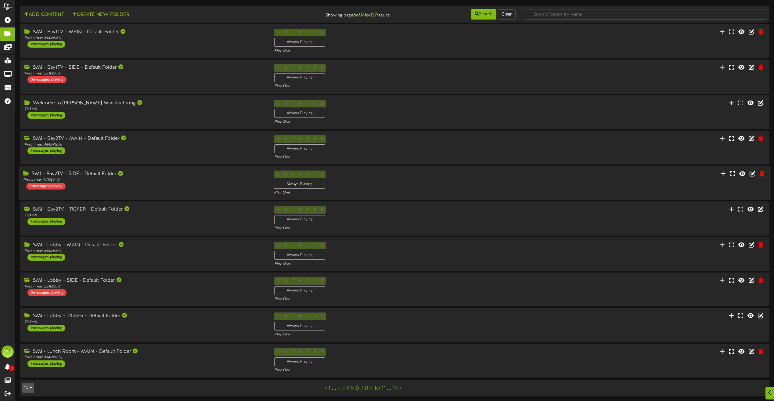
scroll to position [5, 0]
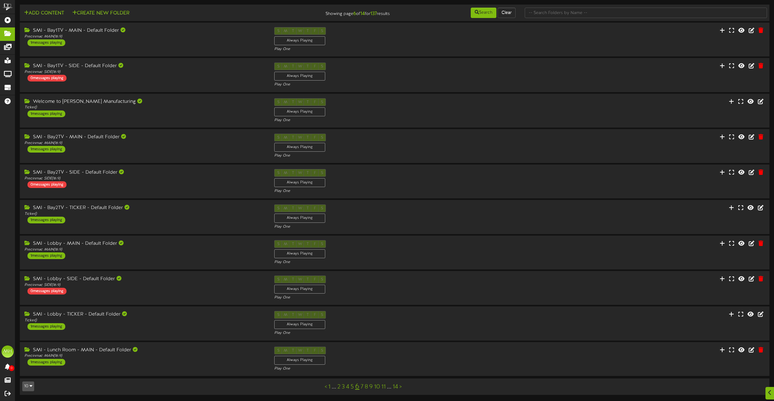
click at [362, 281] on link "7" at bounding box center [361, 386] width 3 height 7
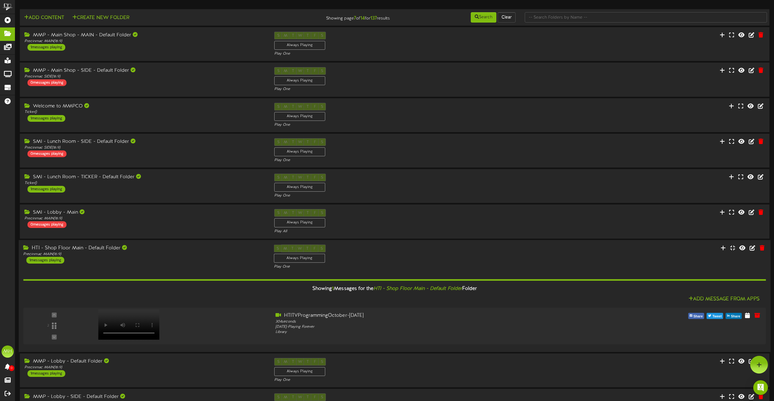
click at [203, 274] on div "Showing 1 Messages for the HTI - Shop Floor Main - Default Folder Folder Add Me…" at bounding box center [394, 308] width 742 height 78
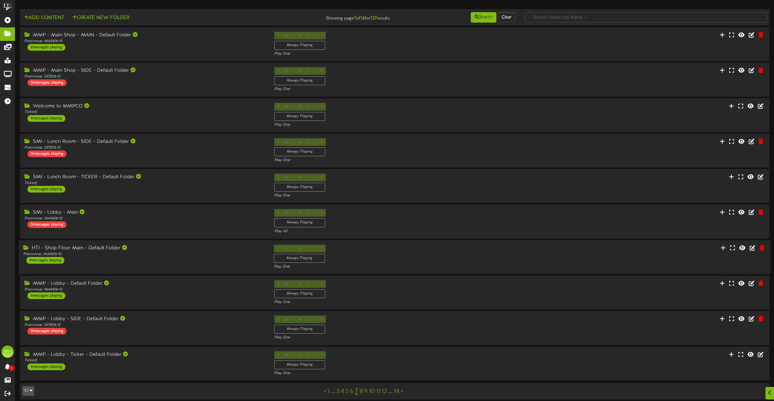
scroll to position [5, 0]
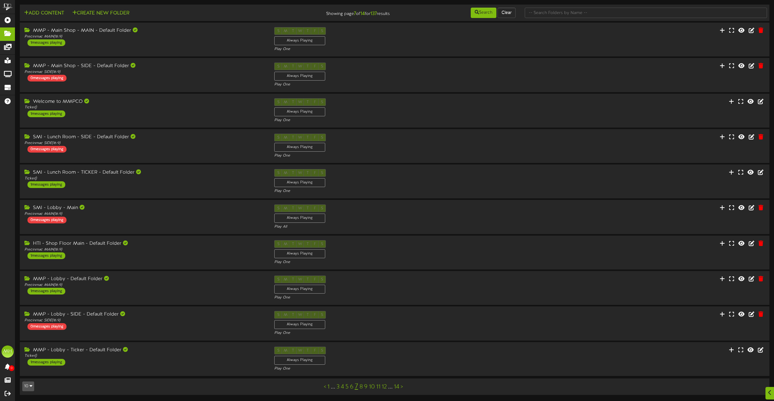
click at [362, 281] on link "8" at bounding box center [360, 386] width 3 height 7
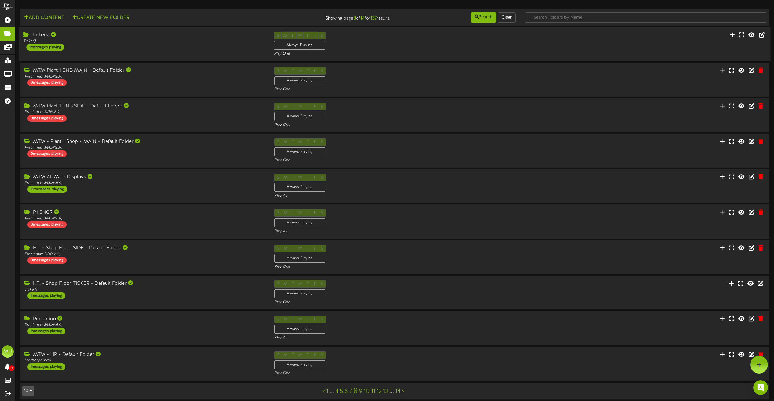
click at [188, 44] on div "Tickers. Ticker ( ) 1 messages playing" at bounding box center [144, 41] width 250 height 19
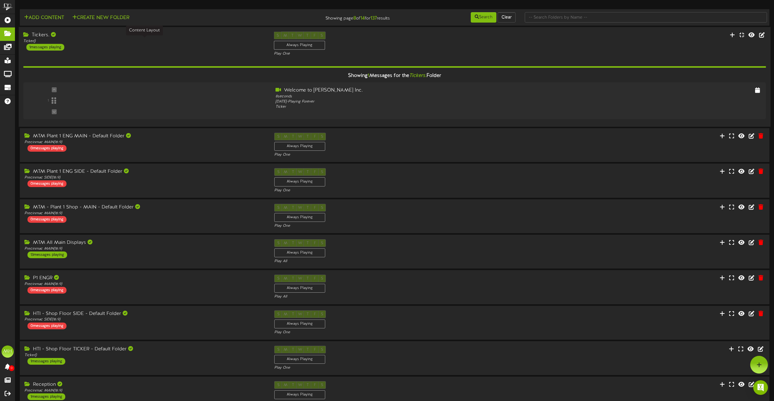
click at [188, 42] on div "Ticker ( )" at bounding box center [143, 40] width 241 height 5
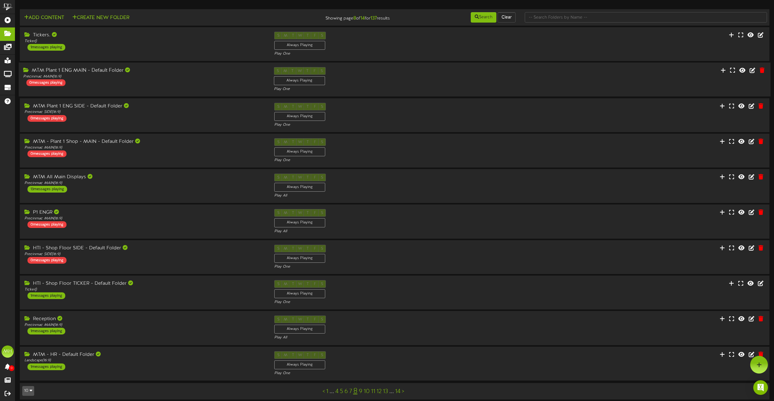
click at [167, 82] on div "MTM Plant 1 ENG MAIN - Default Folder Precinmac MAIN ( 16:9 ) 0 messages playing" at bounding box center [144, 76] width 250 height 19
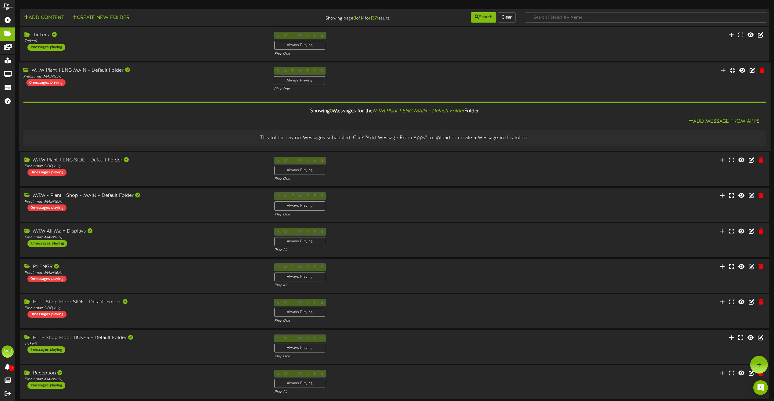
click at [174, 88] on div "MTM Plant 1 ENG MAIN - Default Folder Precinmac MAIN ( 16:9 ) 0 messages playin…" at bounding box center [394, 79] width 751 height 25
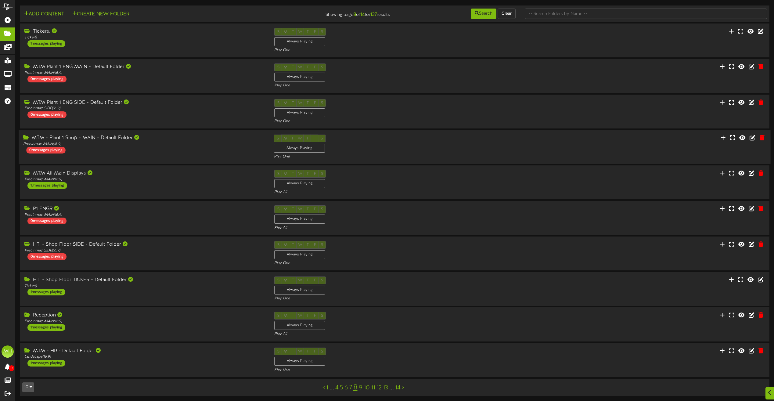
scroll to position [5, 0]
click at [360, 281] on link "9" at bounding box center [361, 386] width 4 height 7
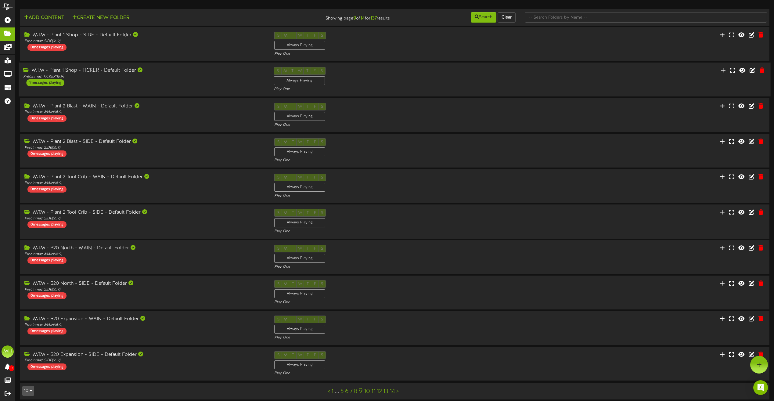
click at [167, 81] on div "MTM - Plant 1 Shop - TICKER - Default Folder Precinmac TICKER ( 16:9 ) 1 messag…" at bounding box center [144, 76] width 250 height 19
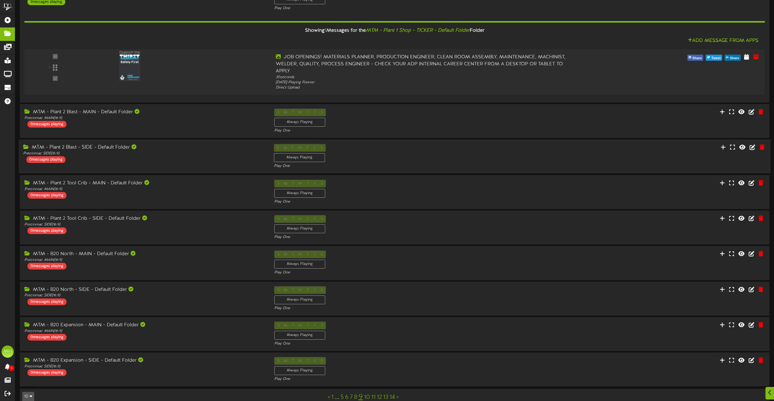
scroll to position [91, 0]
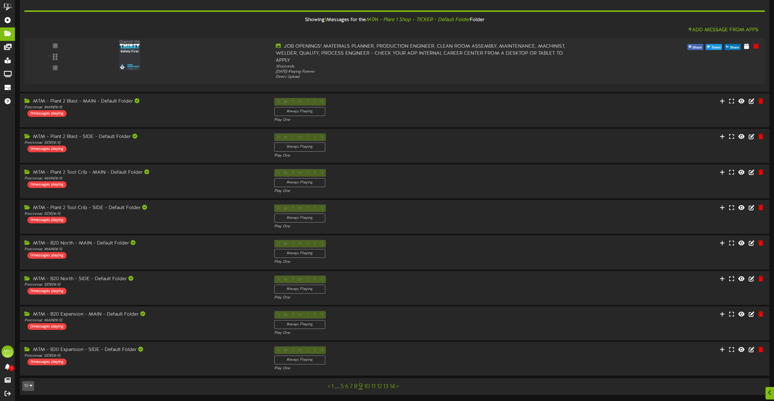
click at [366, 281] on link "10" at bounding box center [367, 386] width 6 height 7
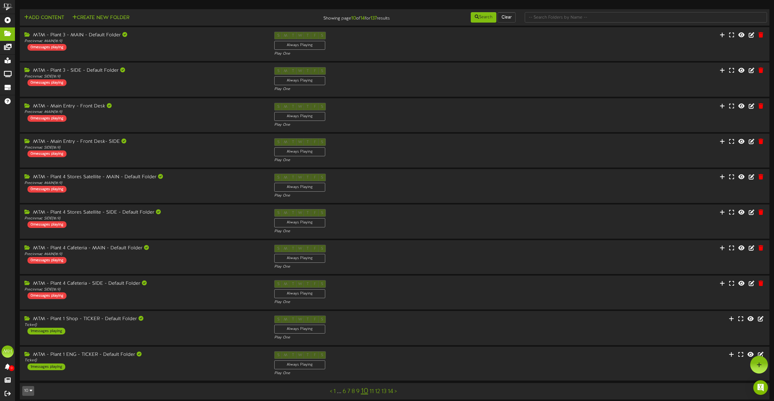
click at [372, 281] on link "11" at bounding box center [371, 391] width 4 height 7
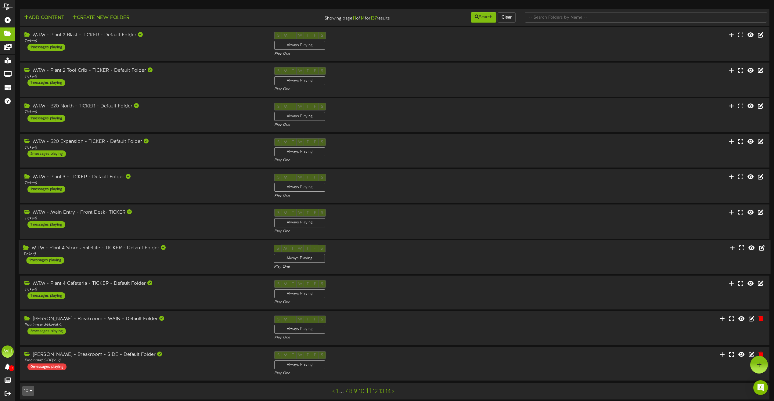
click at [151, 263] on div "MTM - Plant 4 Stores Satellite - TICKER - Default Folder Ticker ( ) 1 messages …" at bounding box center [144, 254] width 250 height 19
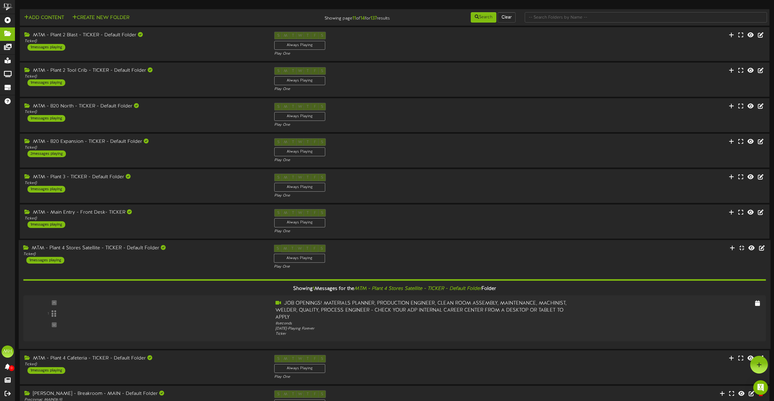
click at [151, 263] on div "MTM - Plant 4 Stores Satellite - TICKER - Default Folder Ticker ( ) 1 messages …" at bounding box center [144, 253] width 250 height 19
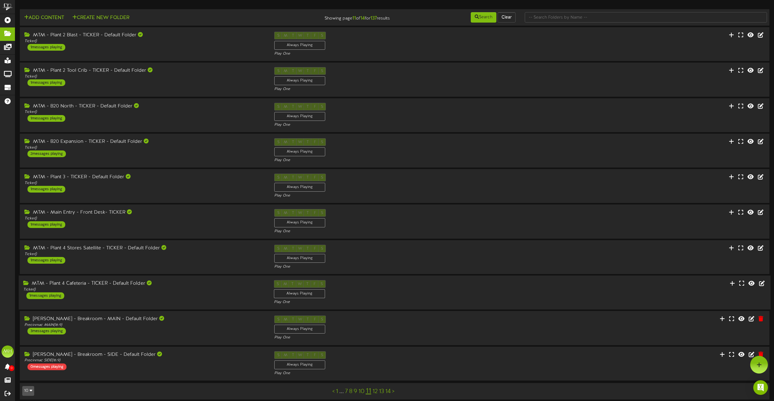
click at [152, 281] on div "MTM - Plant 4 Cafeteria - TICKER - Default Folder Ticker ( ) 1 messages playing" at bounding box center [144, 289] width 250 height 19
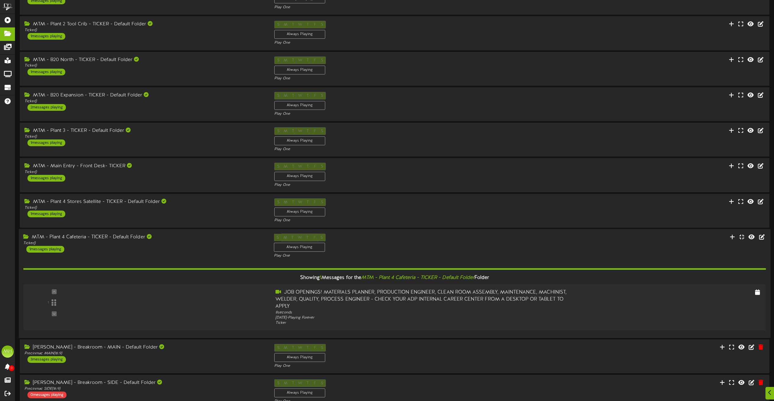
scroll to position [61, 0]
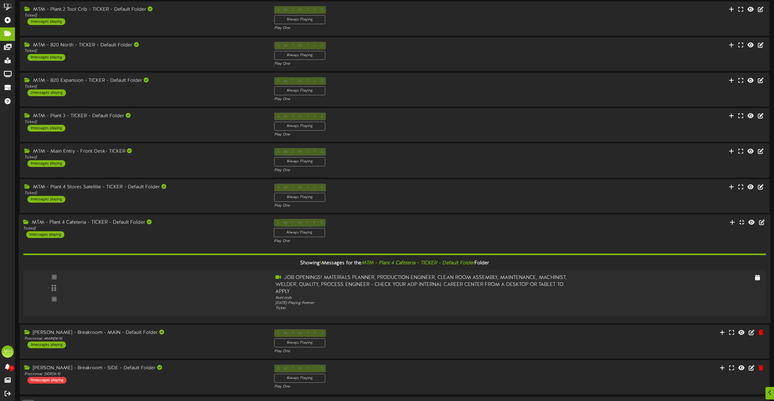
click at [127, 237] on div "MTM - Plant 4 Cafeteria - TICKER - Default Folder Ticker ( ) 1 messages playing" at bounding box center [144, 228] width 250 height 19
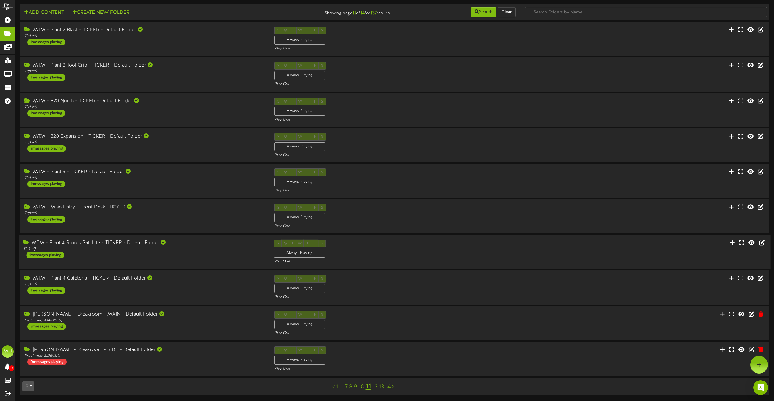
scroll to position [5, 0]
click at [247, 257] on div "MTM - Plant 4 Stores Satellite - TICKER - Default Folder Ticker ( ) 1 messages …" at bounding box center [144, 249] width 250 height 19
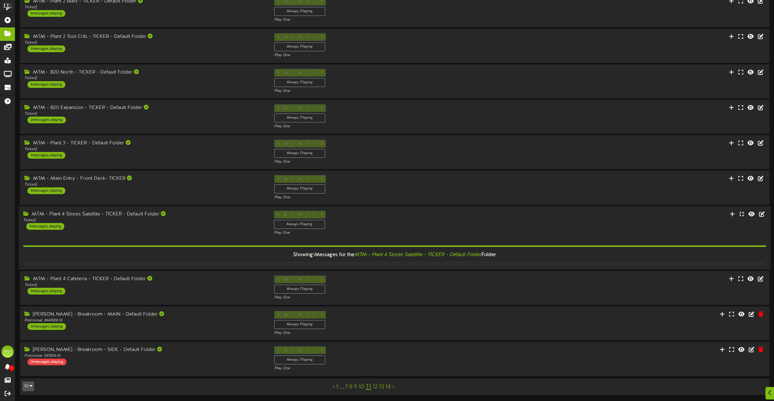
scroll to position [61, 0]
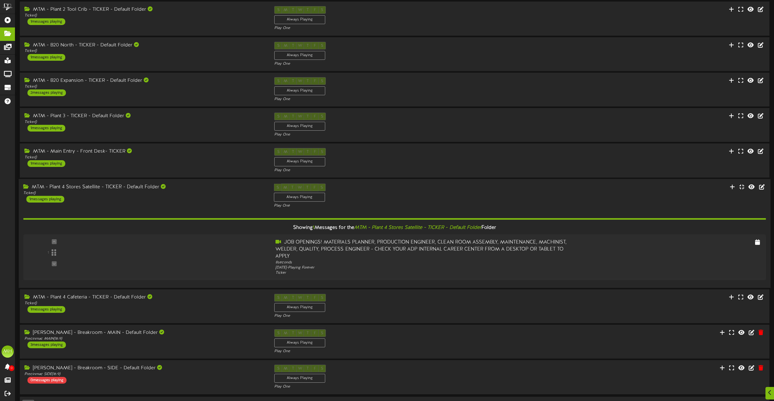
click at [237, 205] on div "MTM - Plant 4 Stores Satellite - TICKER - Default Folder Ticker ( ) 1 messages …" at bounding box center [394, 195] width 751 height 25
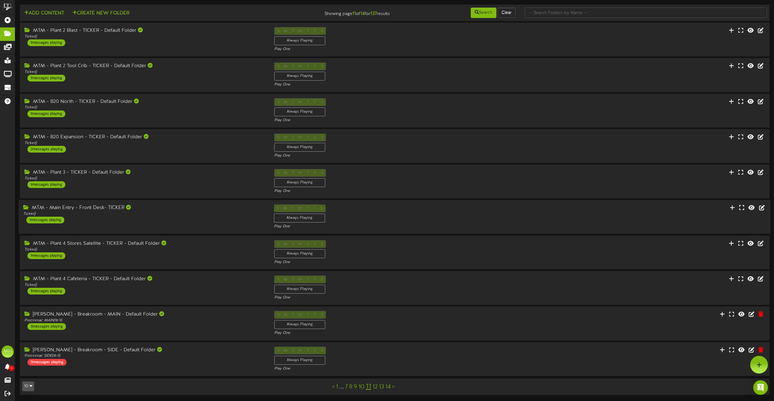
click at [225, 219] on div "MTM - Main Entry - Front Desk- TICKER Ticker ( ) 1 messages playing" at bounding box center [144, 213] width 250 height 19
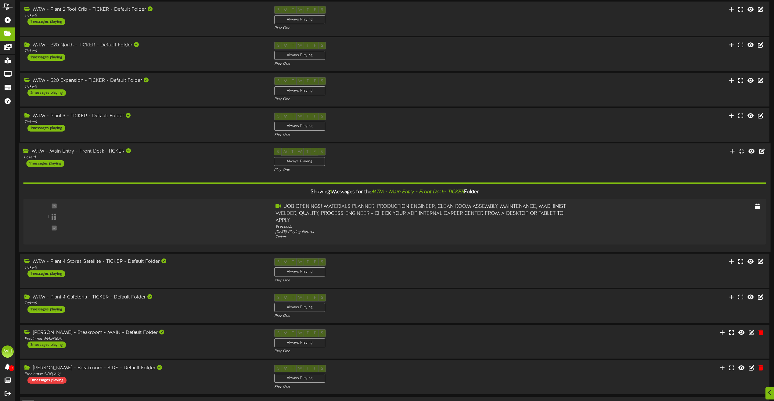
click at [224, 168] on div "MTM - Main Entry - Front Desk- TICKER Ticker ( ) 1 messages playing S M T W T F…" at bounding box center [394, 160] width 751 height 25
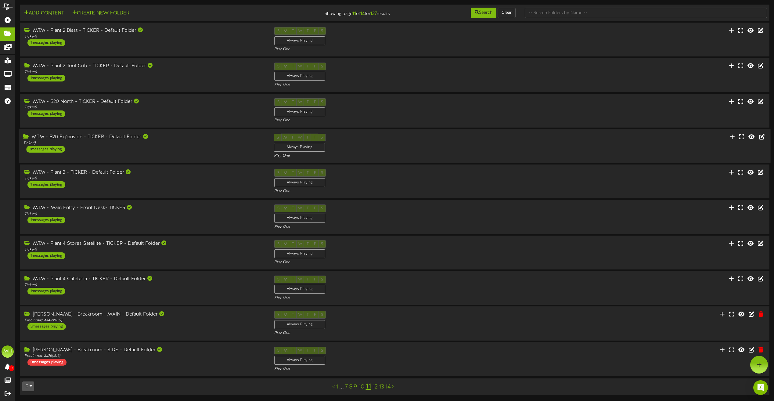
click at [219, 150] on div "MTM - B20 Expansion - TICKER - Default Folder Ticker ( ) 2 messages playing" at bounding box center [144, 143] width 250 height 19
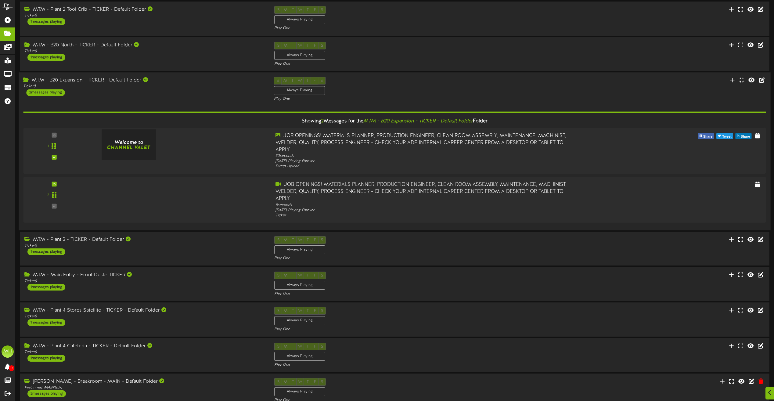
click at [236, 91] on div "MTM - B20 Expansion - TICKER - Default Folder Ticker ( ) 2 messages playing" at bounding box center [144, 86] width 250 height 19
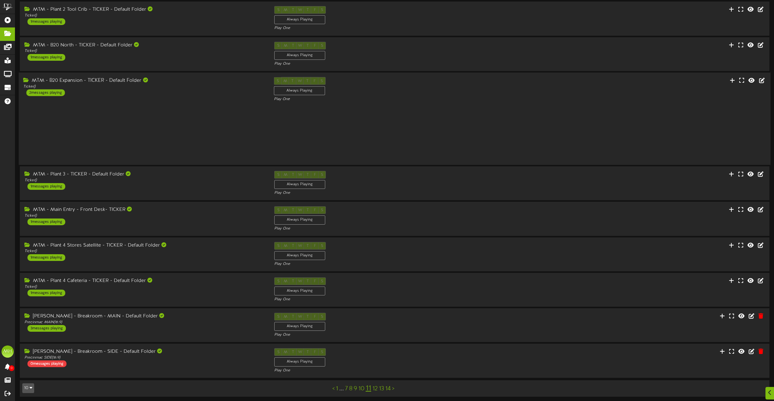
scroll to position [5, 0]
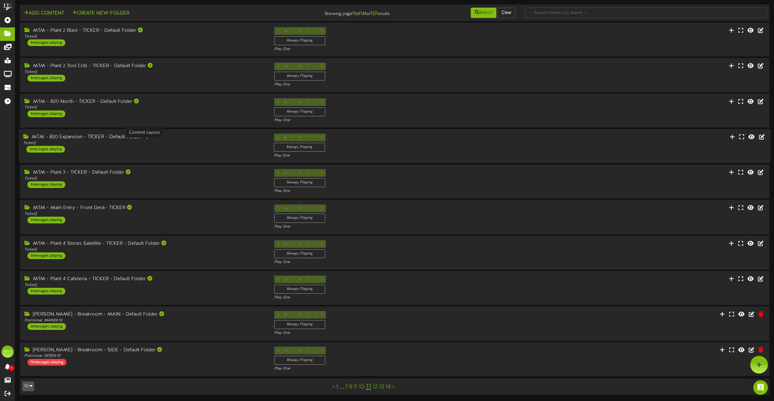
click at [225, 142] on div "Ticker ( )" at bounding box center [143, 143] width 241 height 5
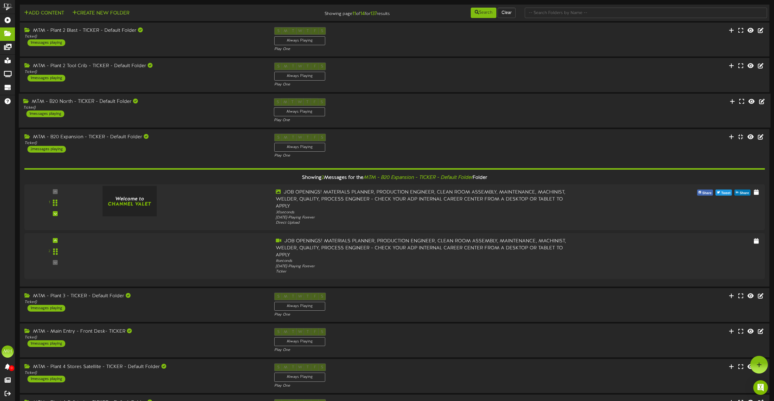
click at [225, 110] on div "MTM - B20 North - TICKER - Default Folder Ticker ( ) 1 messages playing" at bounding box center [144, 107] width 250 height 19
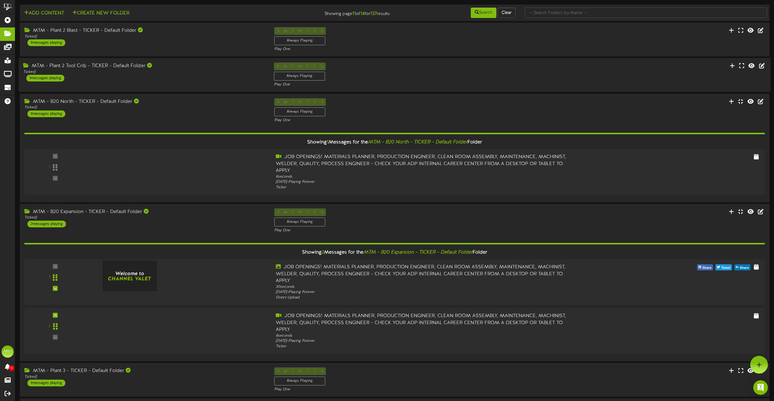
click at [208, 76] on div "MTM - Plant 2 Tool Crib - TICKER - Default Folder Ticker ( ) 1 messages playing" at bounding box center [144, 72] width 250 height 19
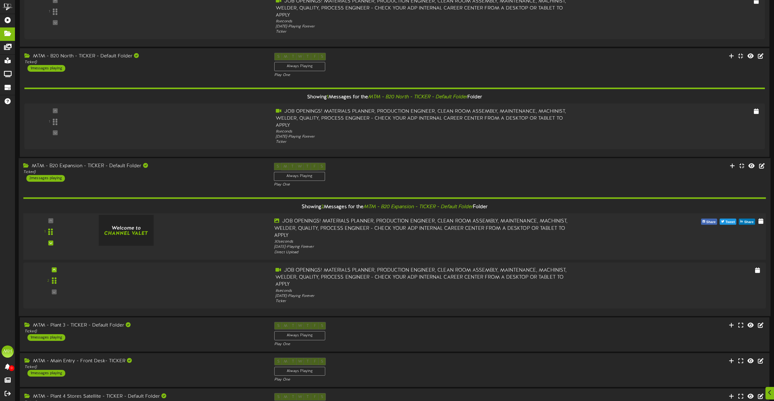
scroll to position [127, 0]
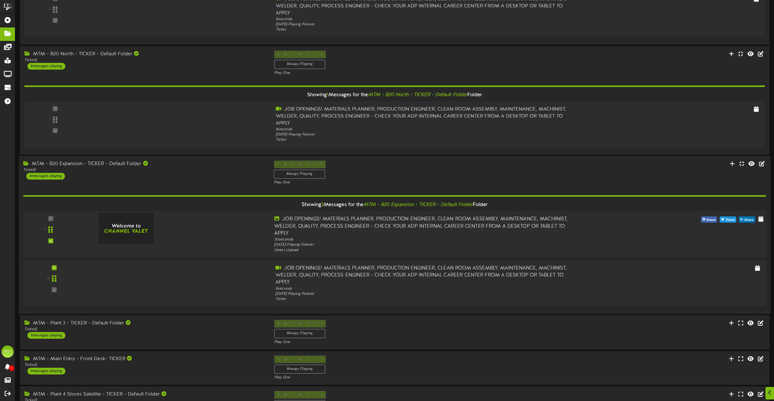
click at [174, 231] on div at bounding box center [176, 227] width 188 height 22
click at [217, 202] on div "Showing 2 Messages for the MTM - B20 Expansion - TICKER - Default Folder Folder" at bounding box center [394, 204] width 751 height 13
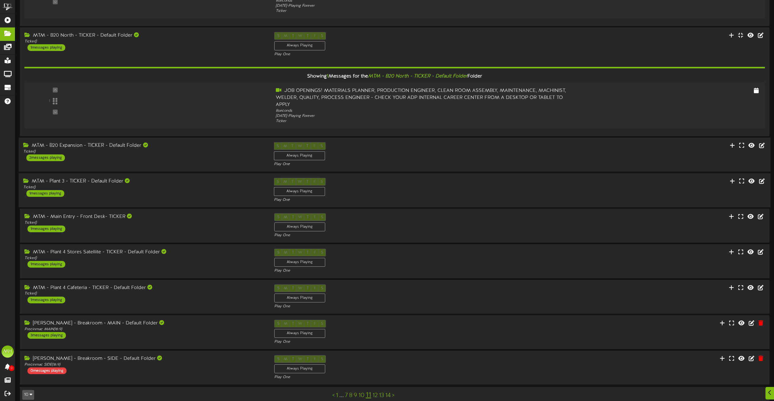
scroll to position [154, 0]
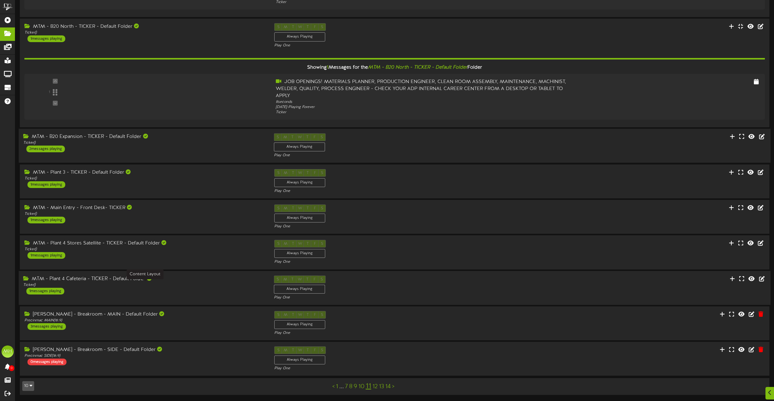
click at [222, 281] on div "Ticker ( )" at bounding box center [143, 284] width 241 height 5
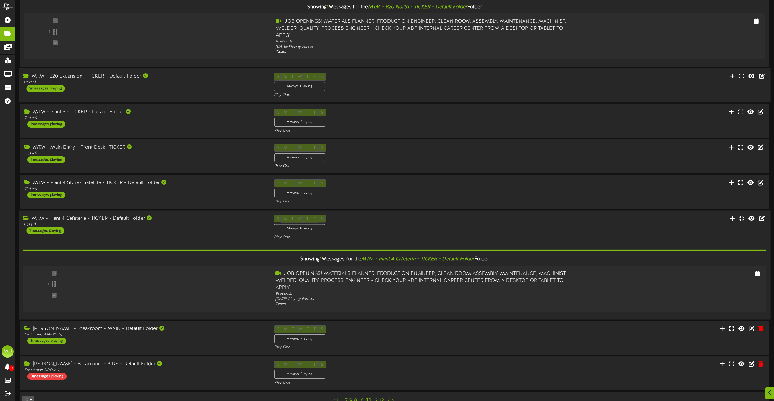
scroll to position [215, 0]
click at [214, 191] on div "MTM - Plant 4 Stores Satellite - TICKER - Default Folder Ticker ( ) 1 messages …" at bounding box center [144, 188] width 250 height 19
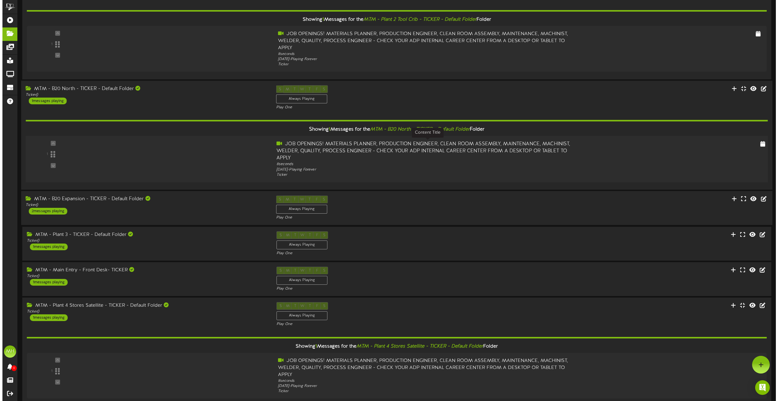
scroll to position [0, 0]
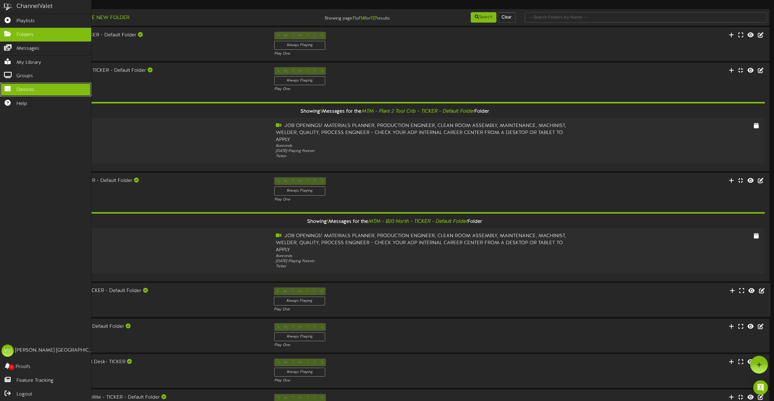
click at [23, 87] on span "Devices" at bounding box center [25, 89] width 18 height 7
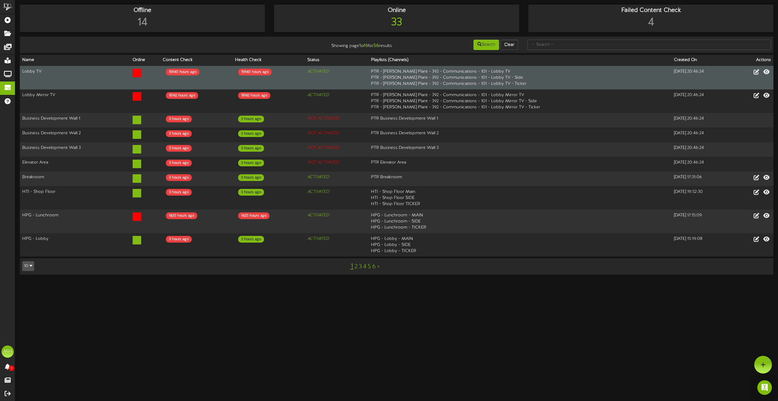
click at [94, 78] on td "Lobby TV" at bounding box center [75, 78] width 110 height 24
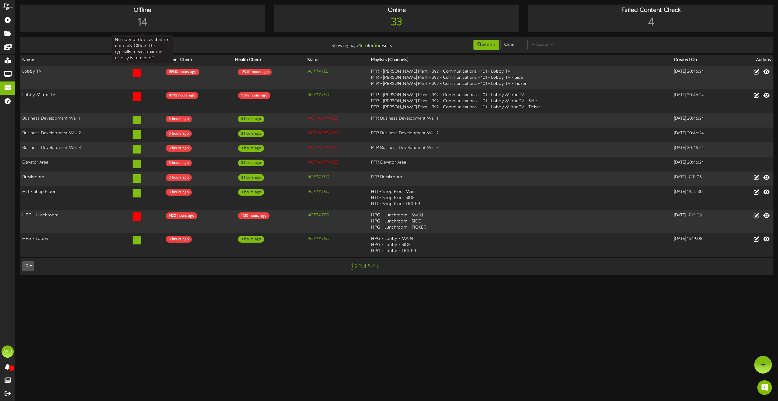
click at [143, 23] on div "14" at bounding box center [142, 23] width 242 height 16
click at [143, 11] on div "Offline" at bounding box center [142, 10] width 242 height 9
click at [357, 264] on link "2" at bounding box center [356, 266] width 3 height 7
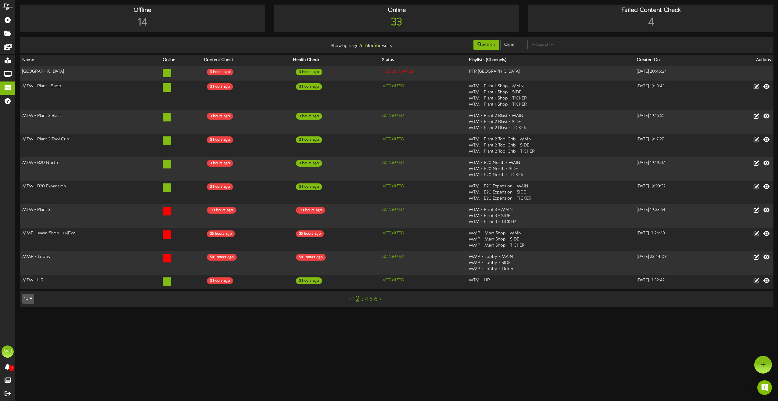
click at [363, 281] on link "3" at bounding box center [362, 299] width 3 height 7
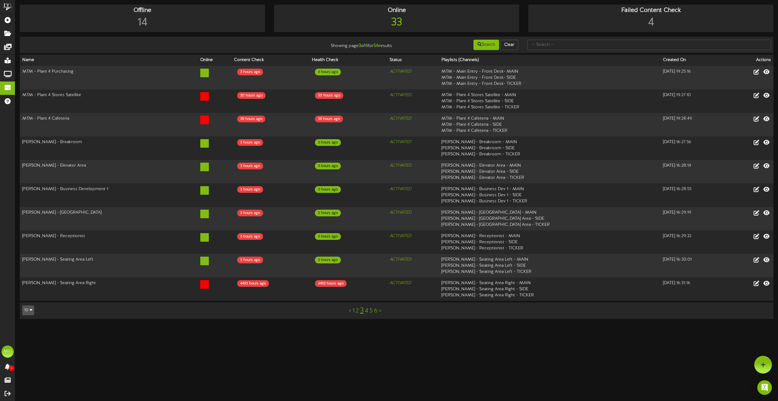
click at [357, 281] on link "2" at bounding box center [357, 310] width 3 height 7
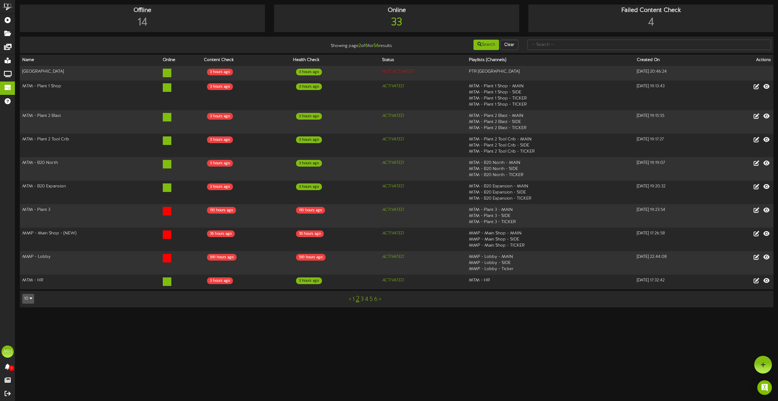
click at [366, 281] on link "4" at bounding box center [366, 299] width 3 height 7
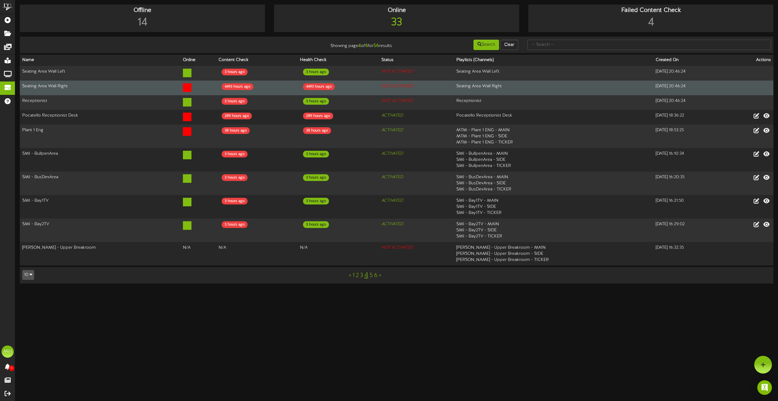
click at [118, 82] on td "Seating Area Wall Right" at bounding box center [100, 88] width 161 height 15
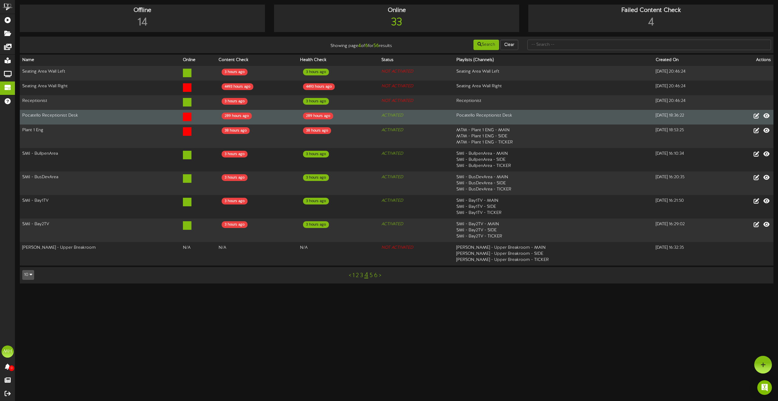
click at [83, 114] on td "Pocatello Receptionist Desk" at bounding box center [100, 117] width 161 height 15
drag, startPoint x: 90, startPoint y: 114, endPoint x: 23, endPoint y: 113, distance: 66.8
click at [23, 113] on td "Pocatello Receptionist Desk" at bounding box center [100, 117] width 161 height 15
drag, startPoint x: 23, startPoint y: 113, endPoint x: 84, endPoint y: 117, distance: 61.4
click at [84, 117] on td "Pocatello Receptionist Desk" at bounding box center [100, 117] width 161 height 15
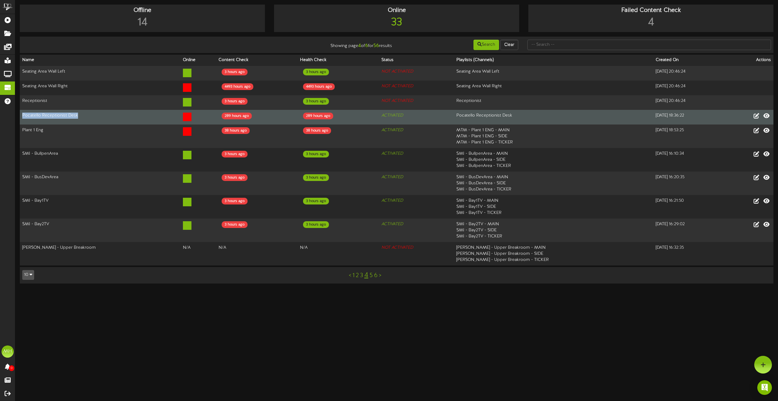
drag, startPoint x: 84, startPoint y: 113, endPoint x: 21, endPoint y: 112, distance: 62.8
click at [21, 112] on td "Pocatello Receptionist Desk" at bounding box center [100, 117] width 161 height 15
drag, startPoint x: 21, startPoint y: 112, endPoint x: 76, endPoint y: 112, distance: 54.6
click at [76, 112] on td "Pocatello Receptionist Desk" at bounding box center [100, 117] width 161 height 15
drag, startPoint x: 86, startPoint y: 114, endPoint x: 21, endPoint y: 115, distance: 64.7
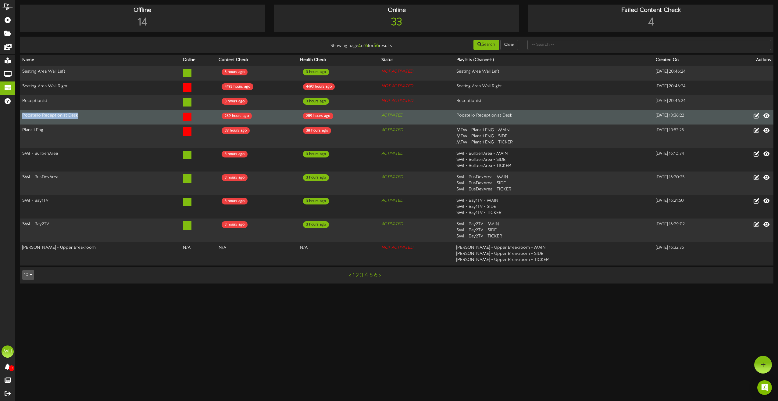
click at [21, 115] on td "Pocatello Receptionist Desk" at bounding box center [100, 117] width 161 height 15
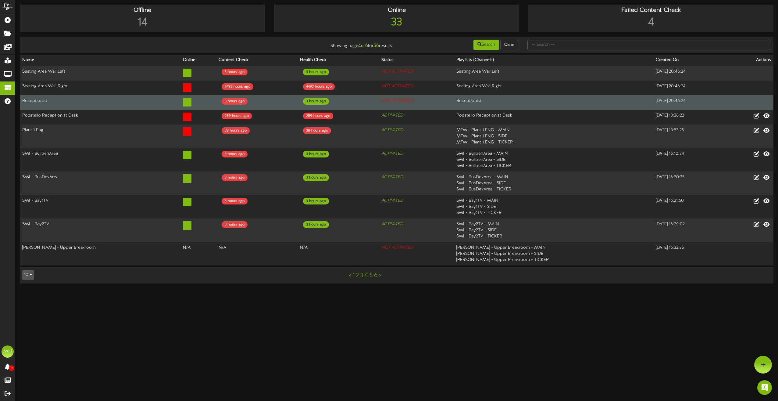
drag, startPoint x: 21, startPoint y: 115, endPoint x: 109, endPoint y: 104, distance: 88.3
click at [109, 104] on td "Receptionist" at bounding box center [100, 102] width 161 height 15
drag, startPoint x: 59, startPoint y: 99, endPoint x: 31, endPoint y: 101, distance: 27.6
click at [31, 101] on td "Receptionist" at bounding box center [100, 102] width 161 height 15
drag, startPoint x: 414, startPoint y: 99, endPoint x: 326, endPoint y: 101, distance: 88.8
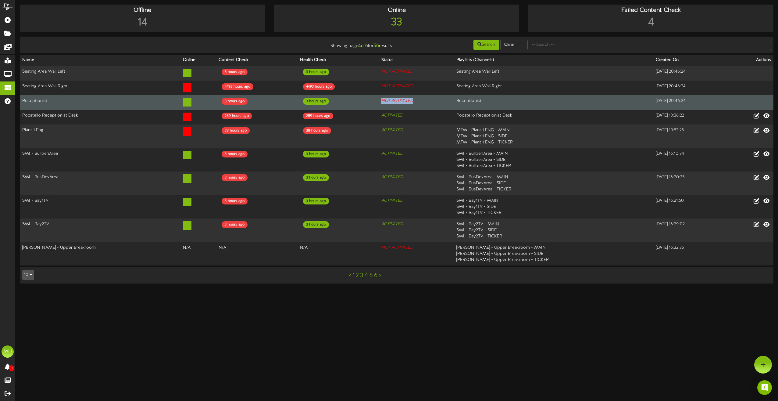
click at [326, 101] on tr "Receptionist 3 hours ago 3 hours ago NOT ACTIVATED Receptionist [DATE] 20:46:24" at bounding box center [397, 102] width 754 height 15
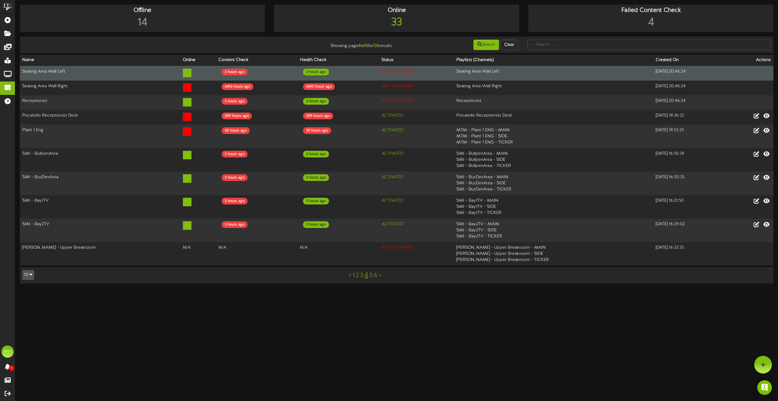
click at [56, 74] on td "Seating Area Wall Left" at bounding box center [100, 73] width 161 height 15
click at [56, 70] on td "Seating Area Wall Left" at bounding box center [100, 73] width 161 height 15
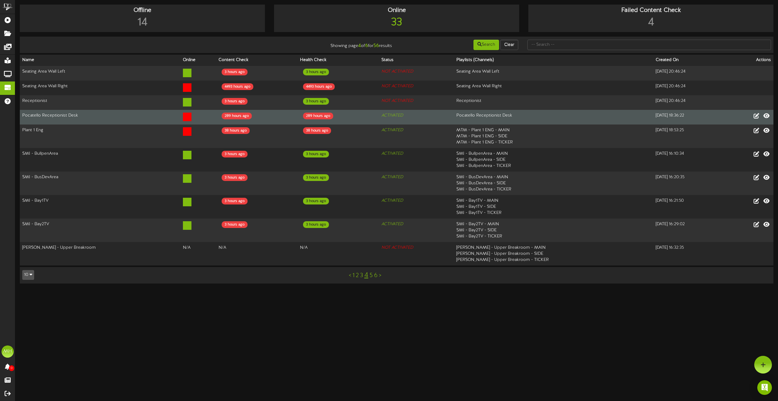
click at [43, 113] on td "Pocatello Receptionist Desk" at bounding box center [100, 117] width 161 height 15
click at [578, 114] on icon at bounding box center [756, 115] width 7 height 7
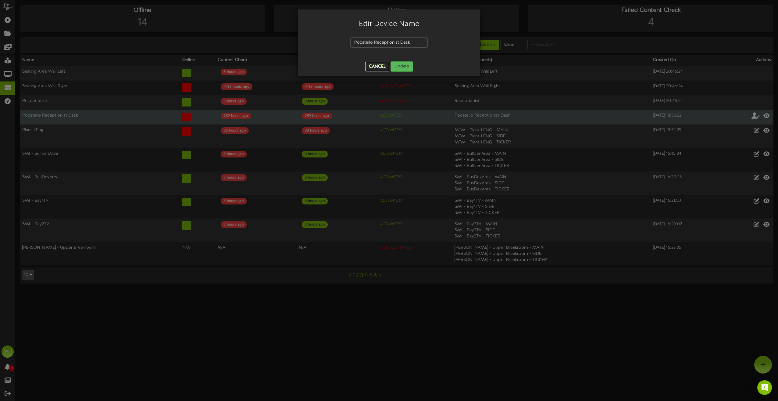
click at [374, 68] on button "Cancel" at bounding box center [377, 67] width 24 height 10
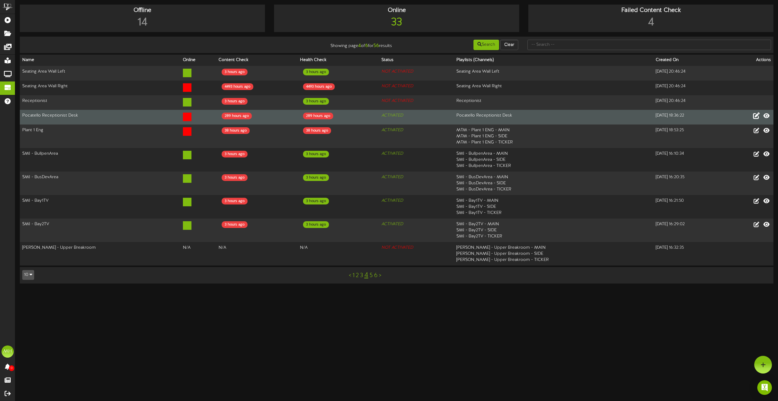
click at [372, 273] on link "5" at bounding box center [371, 275] width 3 height 7
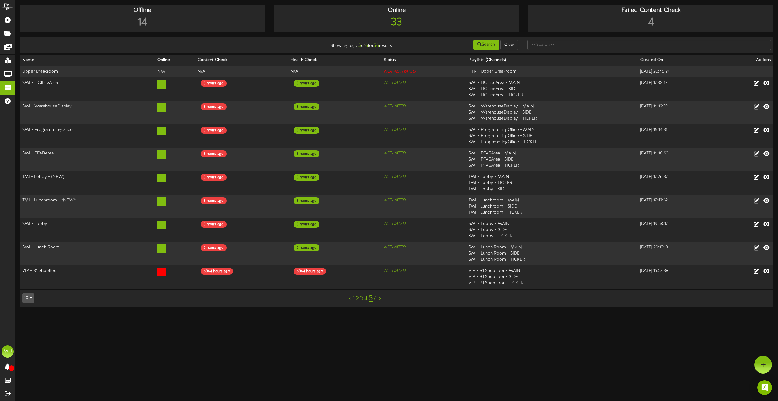
click at [375, 281] on link "6" at bounding box center [376, 298] width 4 height 7
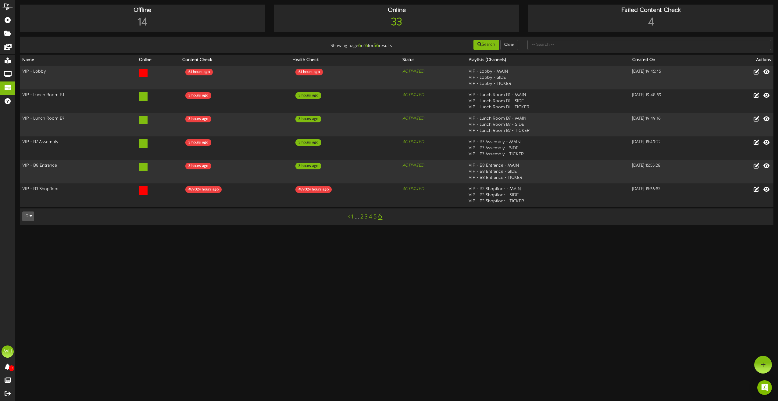
click at [370, 216] on link "4" at bounding box center [370, 216] width 3 height 7
